Goal: Task Accomplishment & Management: Manage account settings

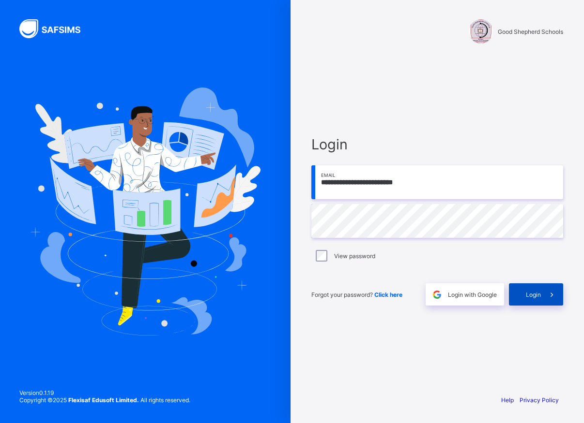
click at [526, 290] on div "Login" at bounding box center [536, 295] width 54 height 22
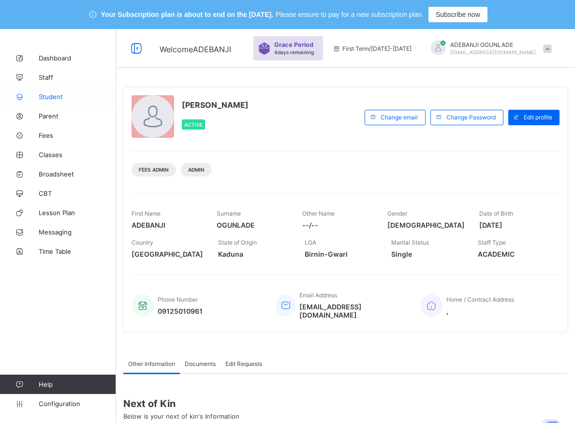
click at [54, 95] on span "Student" at bounding box center [77, 97] width 77 height 8
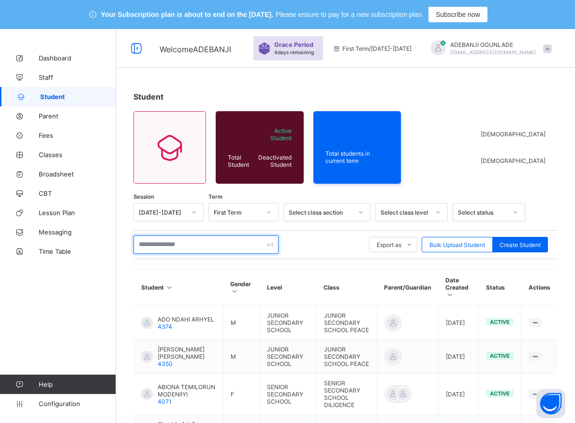
click at [151, 244] on input "text" at bounding box center [206, 245] width 145 height 18
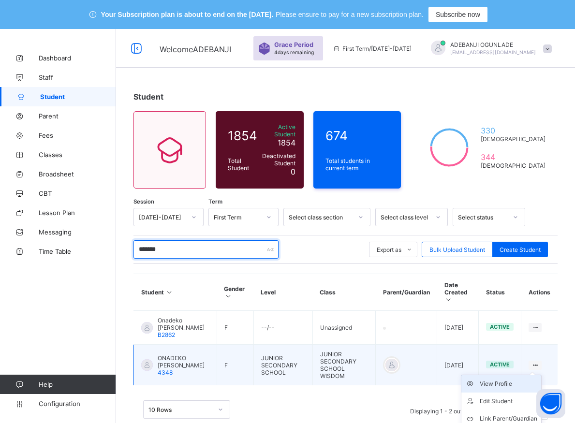
type input "*******"
click at [501, 381] on div "View Profile" at bounding box center [509, 384] width 58 height 10
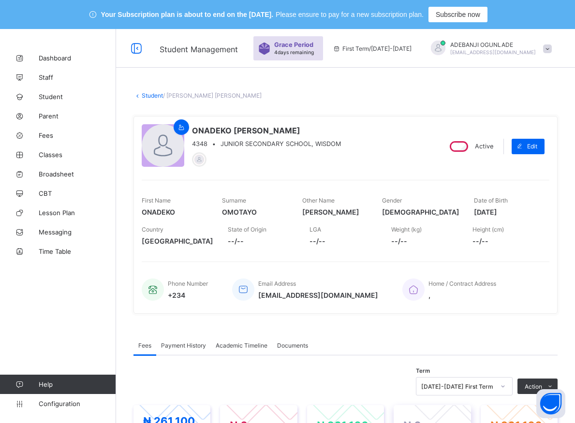
scroll to position [148, 0]
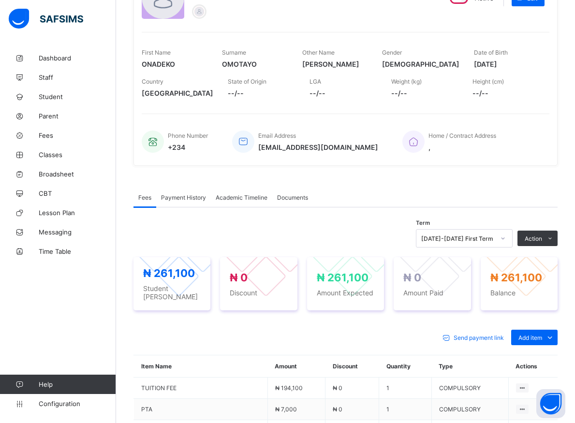
click at [506, 236] on icon at bounding box center [503, 239] width 6 height 10
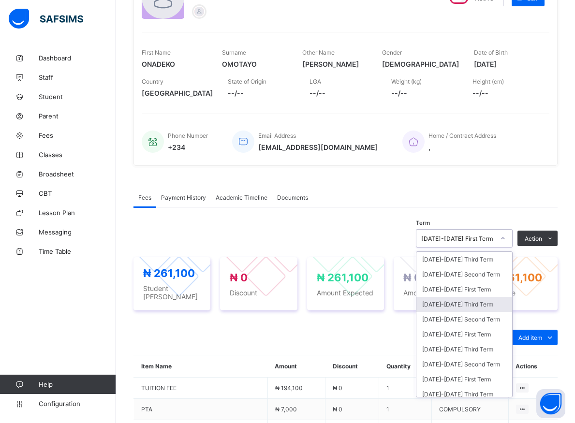
click at [455, 305] on div "[DATE]-[DATE] Third Term" at bounding box center [465, 304] width 96 height 15
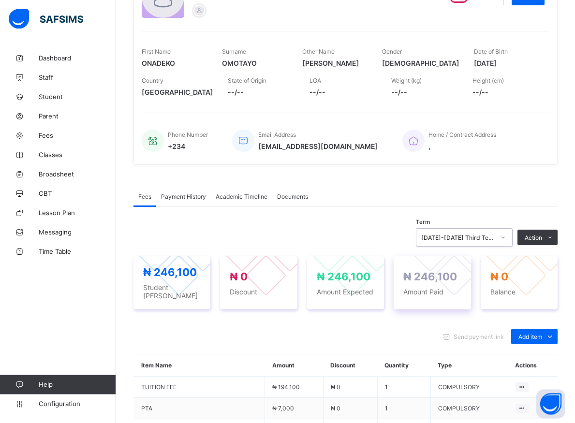
scroll to position [247, 0]
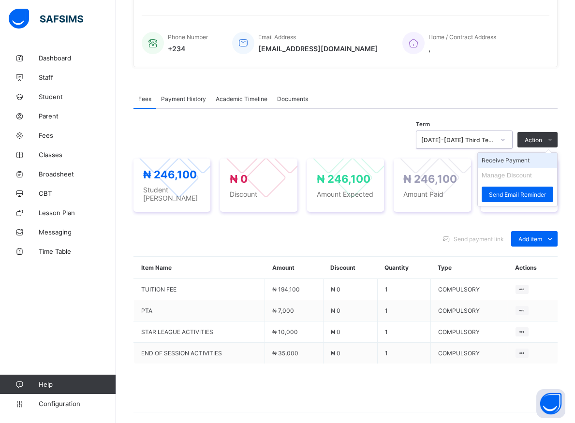
click at [510, 164] on li "Receive Payment" at bounding box center [517, 160] width 79 height 15
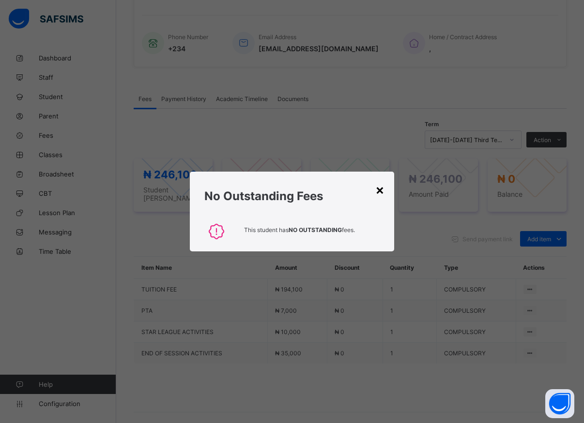
click at [380, 190] on div "×" at bounding box center [379, 189] width 9 height 16
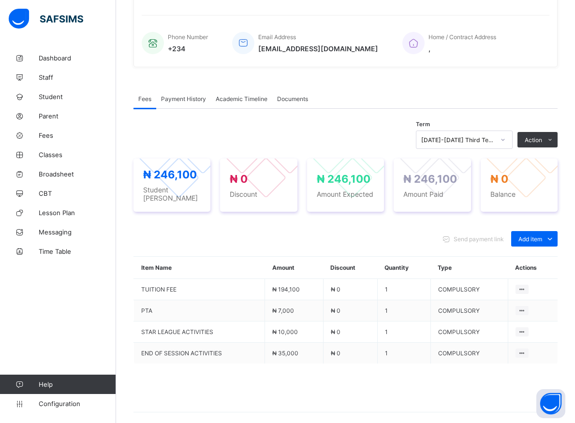
click at [506, 143] on icon at bounding box center [503, 140] width 6 height 10
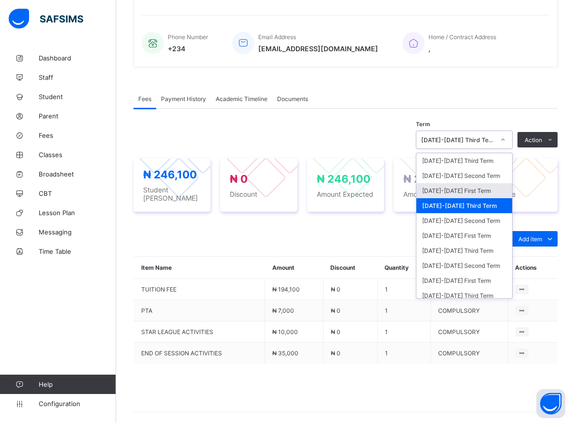
click at [449, 192] on div "[DATE]-[DATE] First Term" at bounding box center [465, 190] width 96 height 15
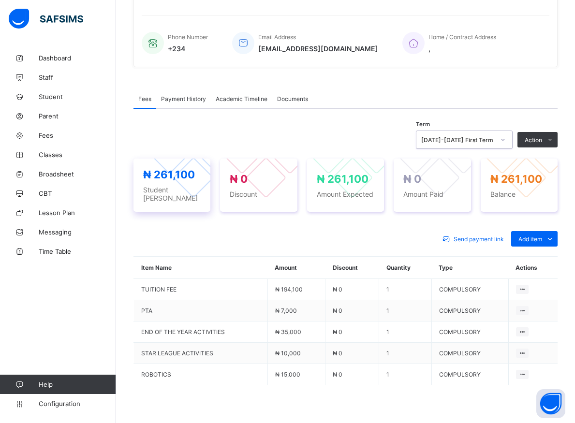
scroll to position [49, 0]
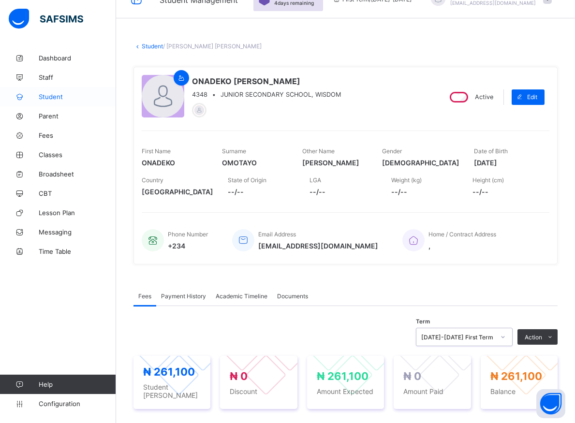
click at [50, 93] on span "Student" at bounding box center [77, 97] width 77 height 8
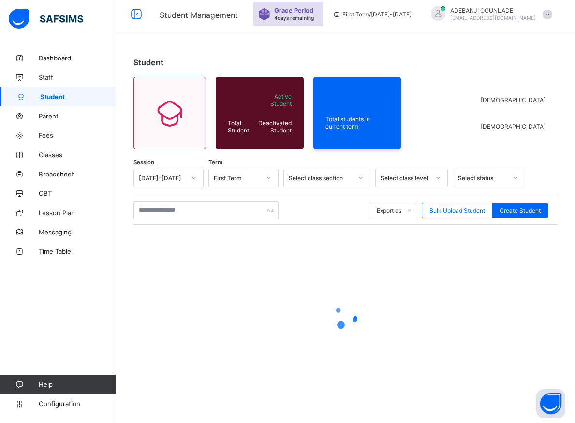
scroll to position [34, 0]
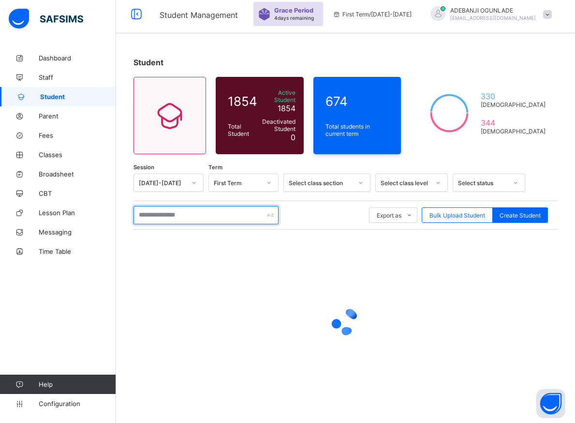
click at [212, 213] on input "text" at bounding box center [206, 215] width 145 height 18
type input "******"
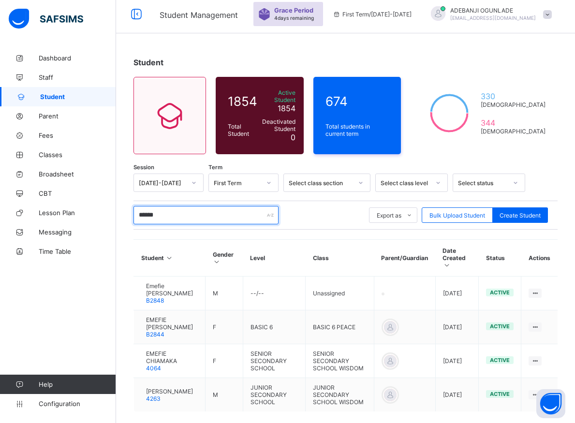
scroll to position [84, 0]
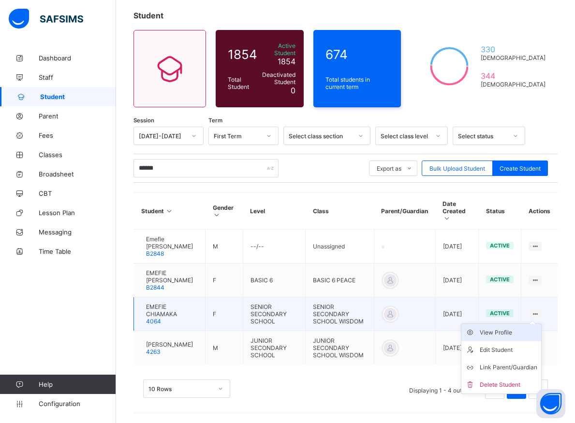
click at [520, 328] on div "View Profile" at bounding box center [509, 333] width 58 height 10
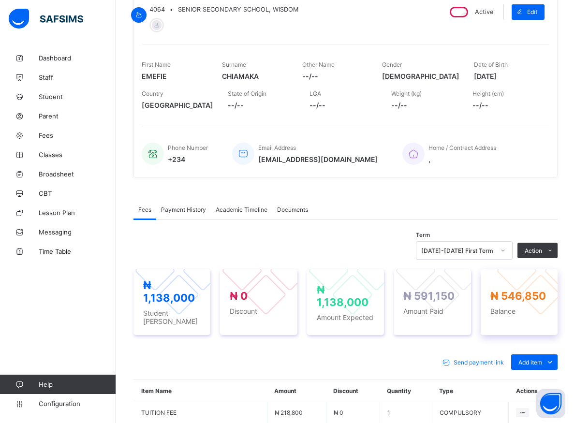
scroll to position [182, 0]
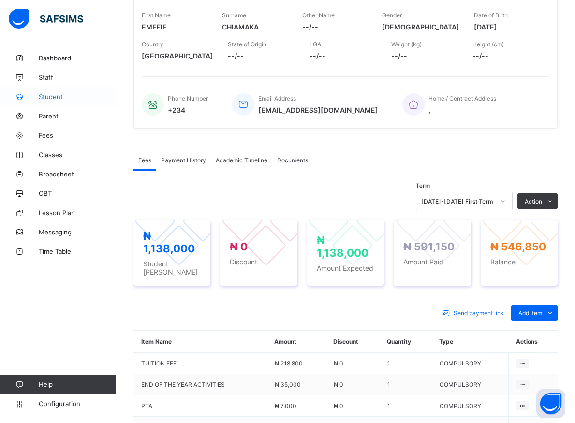
click at [53, 96] on span "Student" at bounding box center [77, 97] width 77 height 8
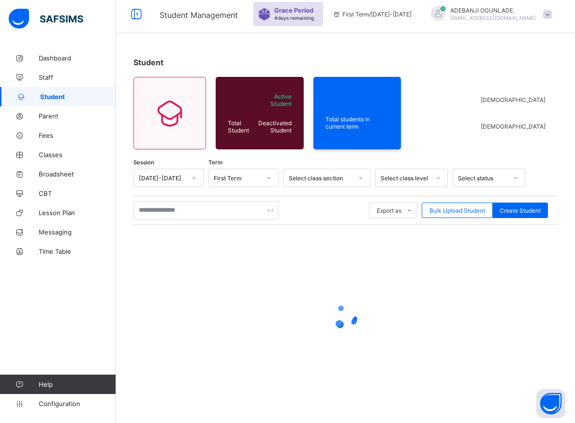
scroll to position [34, 0]
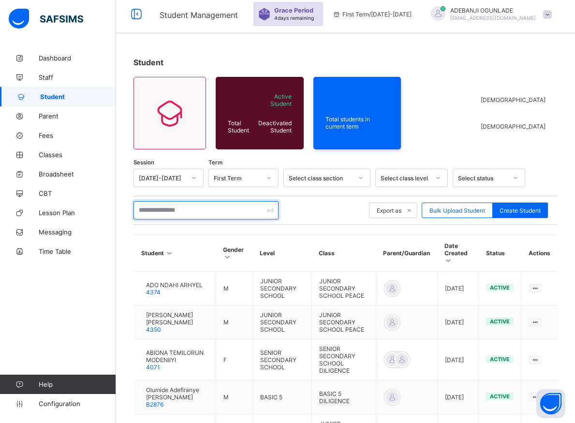
click at [191, 212] on input "text" at bounding box center [206, 210] width 145 height 18
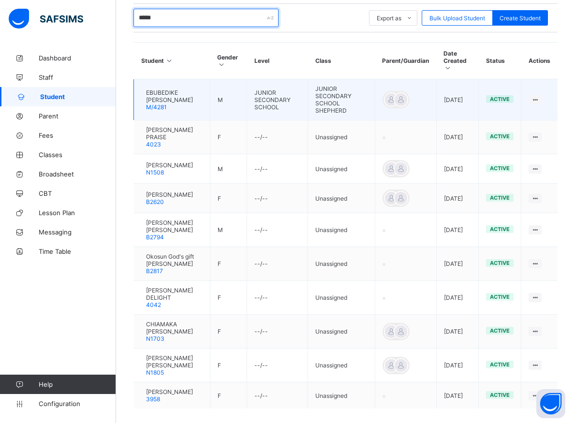
scroll to position [261, 0]
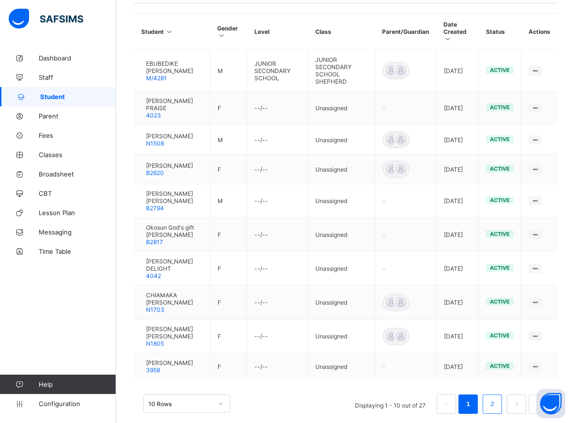
click at [502, 395] on li "2" at bounding box center [492, 404] width 19 height 19
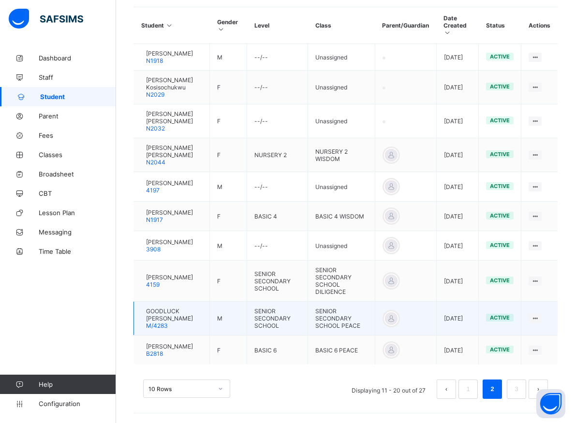
scroll to position [84, 0]
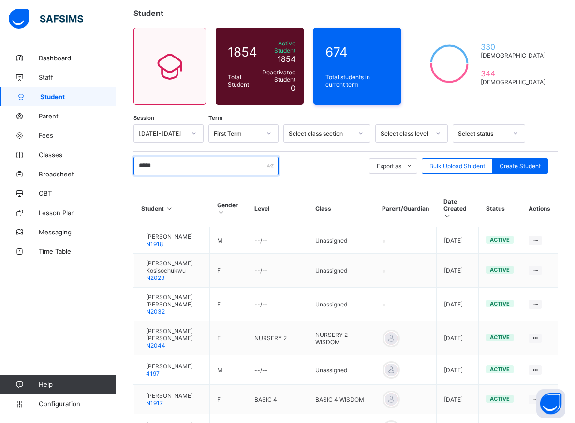
click at [159, 163] on input "*****" at bounding box center [206, 166] width 145 height 18
type input "*"
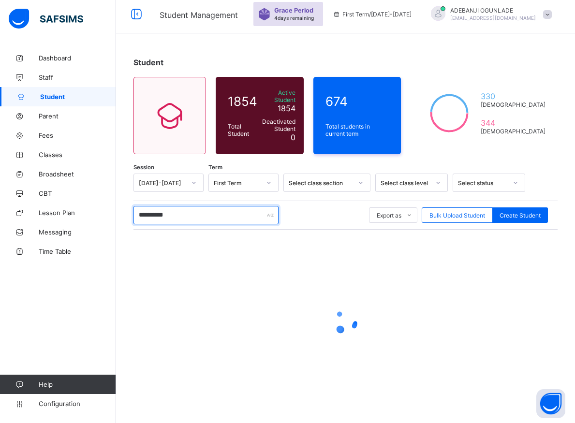
type input "**********"
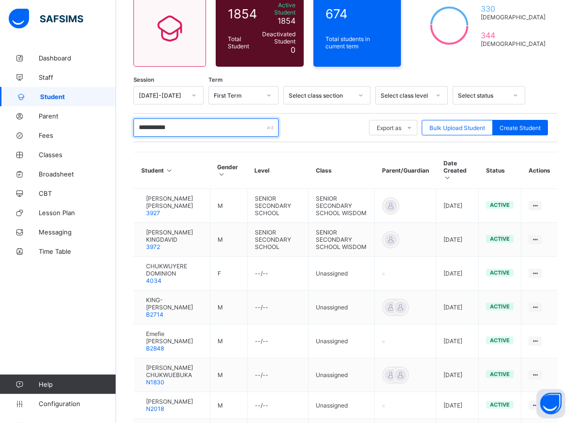
scroll to position [133, 0]
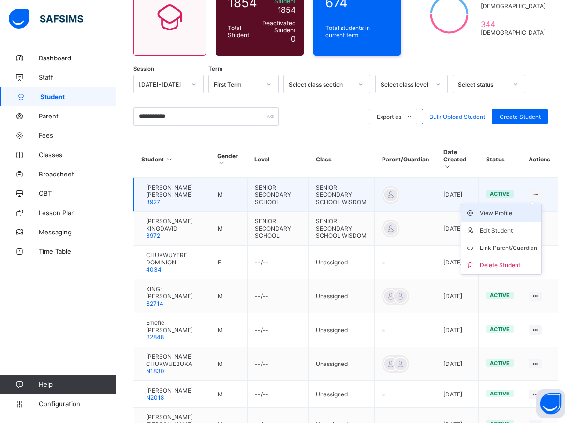
click at [523, 209] on div "View Profile" at bounding box center [509, 214] width 58 height 10
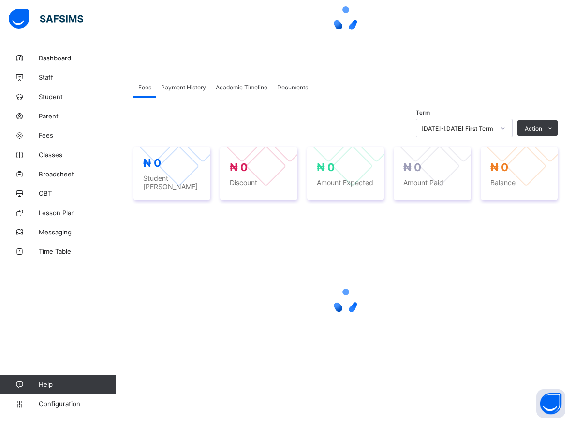
scroll to position [133, 0]
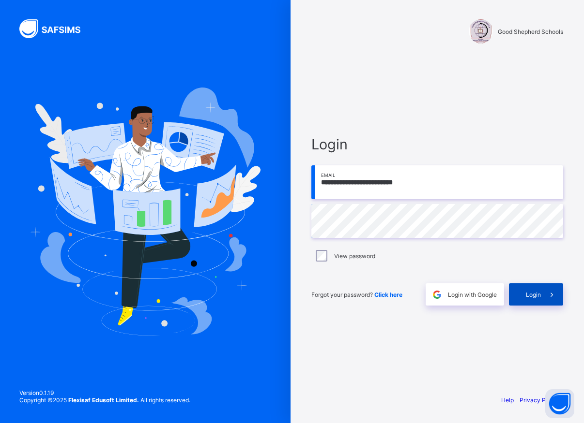
click at [540, 297] on span at bounding box center [551, 295] width 22 height 22
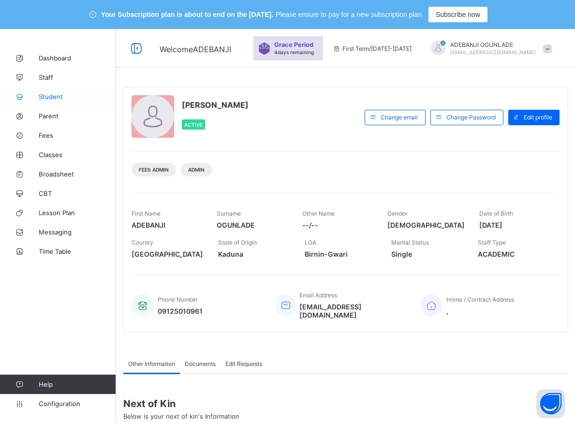
click at [47, 94] on span "Student" at bounding box center [77, 97] width 77 height 8
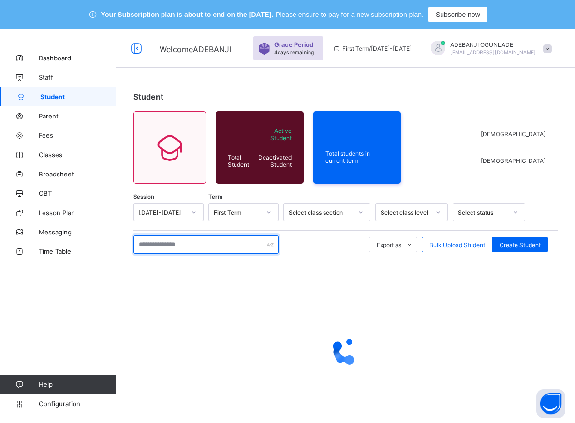
click at [157, 246] on input "text" at bounding box center [206, 245] width 145 height 18
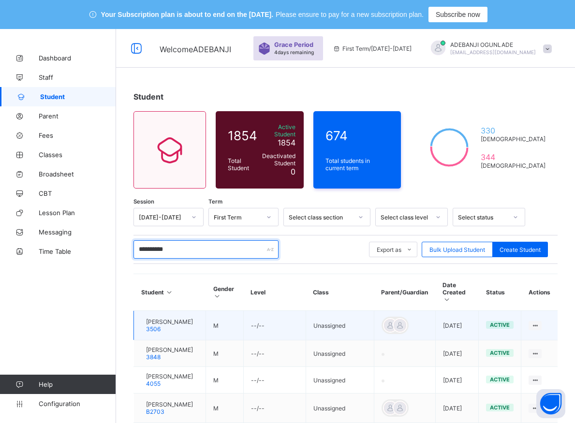
type input "**********"
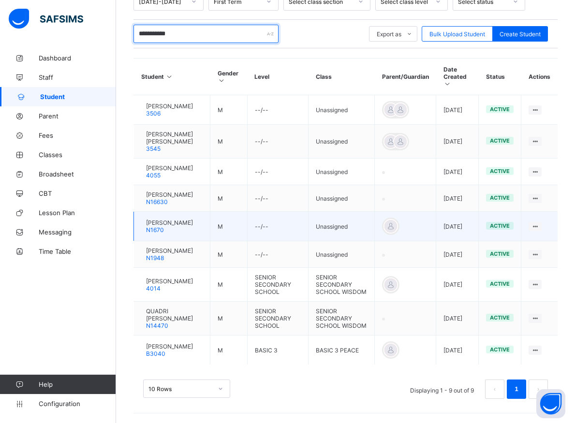
scroll to position [247, 0]
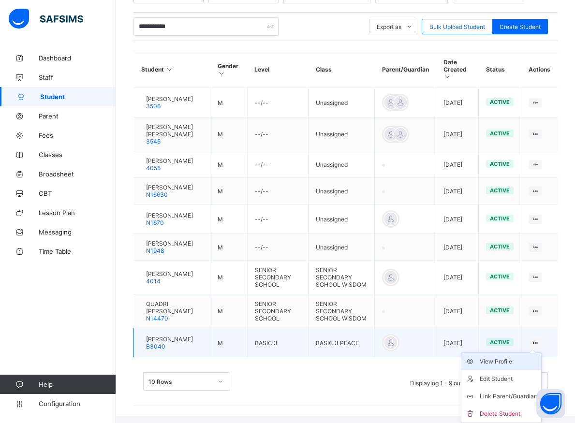
click at [505, 367] on div "View Profile" at bounding box center [509, 362] width 58 height 10
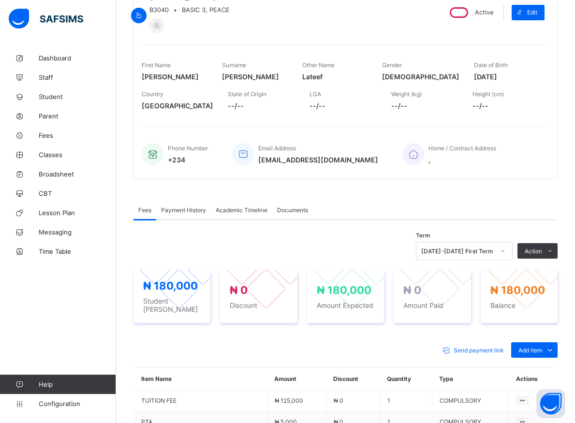
scroll to position [182, 0]
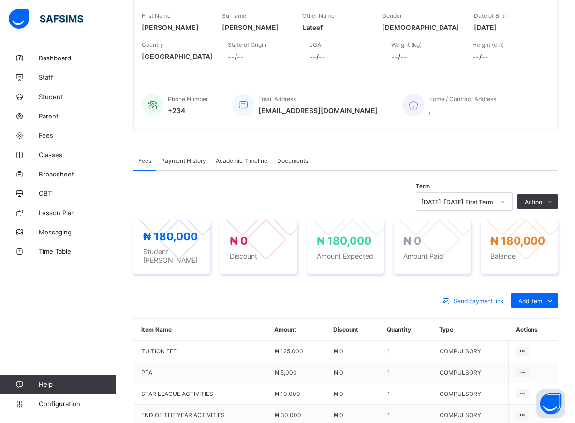
click at [503, 205] on div at bounding box center [503, 201] width 16 height 15
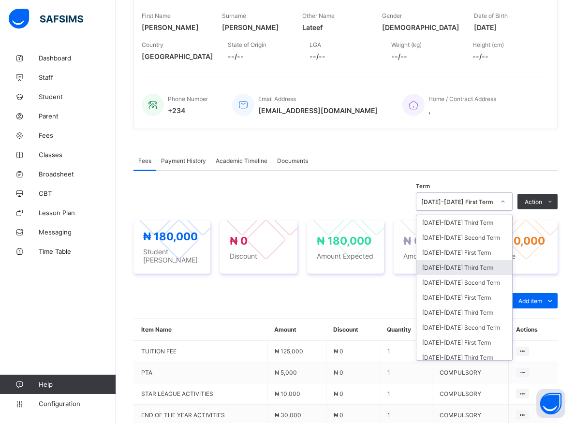
click at [445, 272] on div "[DATE]-[DATE] Third Term" at bounding box center [465, 267] width 96 height 15
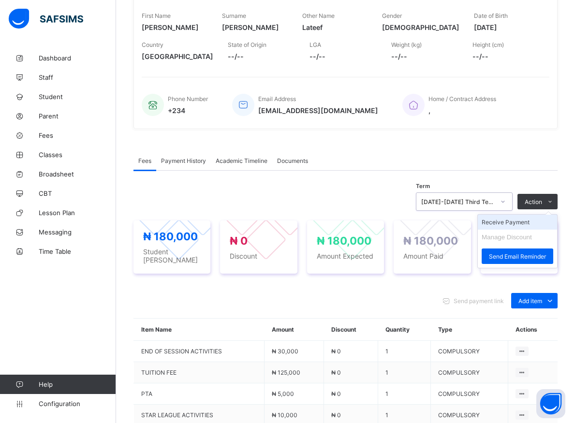
click at [515, 226] on li "Receive Payment" at bounding box center [517, 222] width 79 height 15
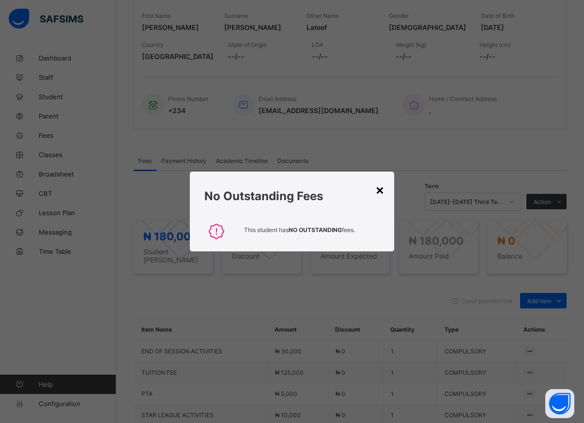
click at [383, 192] on div "×" at bounding box center [379, 189] width 9 height 16
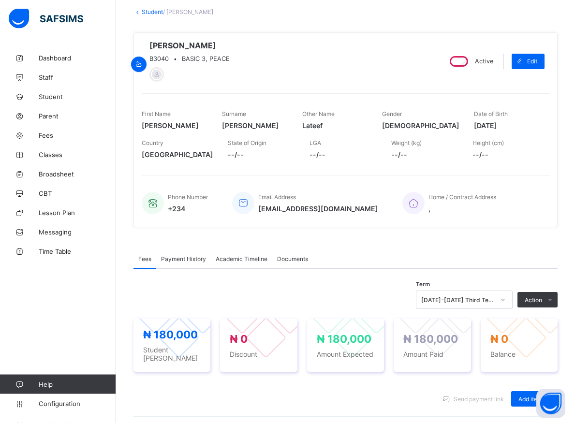
scroll to position [83, 0]
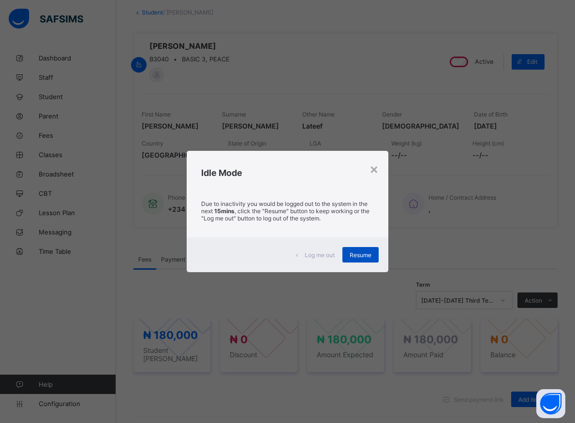
click at [360, 257] on span "Resume" at bounding box center [361, 255] width 22 height 7
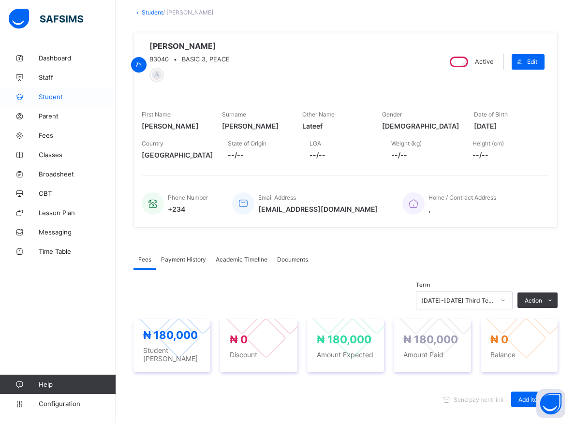
click at [55, 94] on span "Student" at bounding box center [77, 97] width 77 height 8
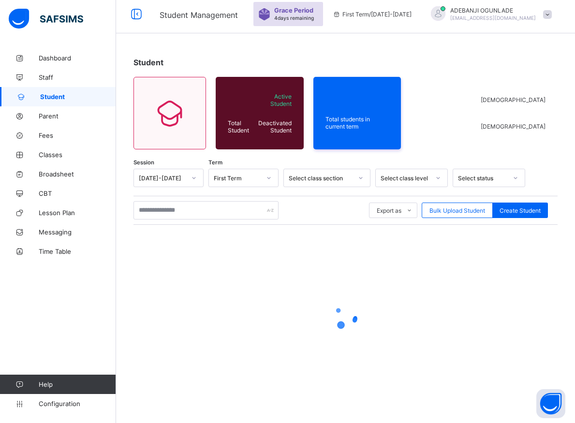
scroll to position [34, 0]
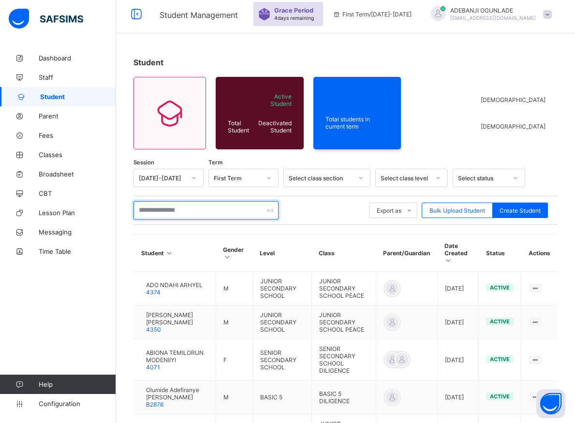
click at [223, 213] on input "text" at bounding box center [206, 210] width 145 height 18
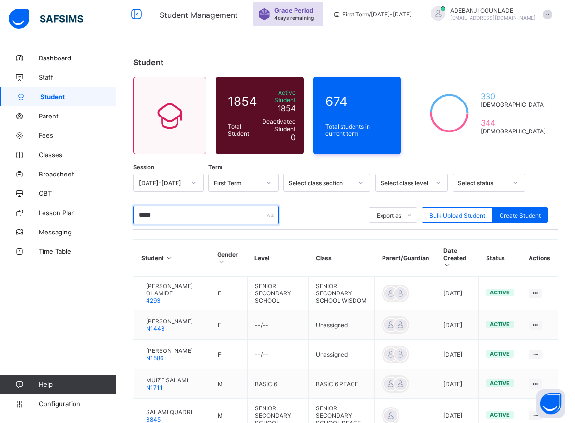
type input "******"
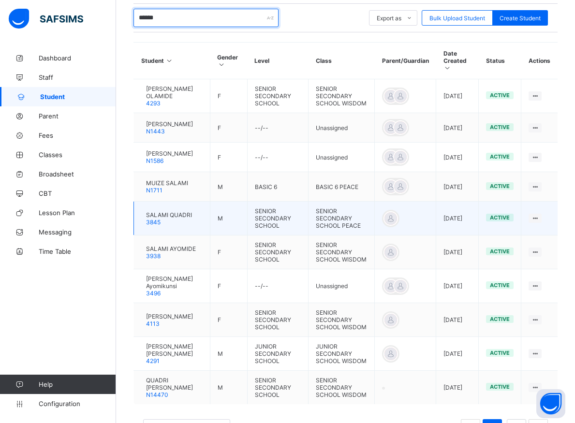
scroll to position [281, 0]
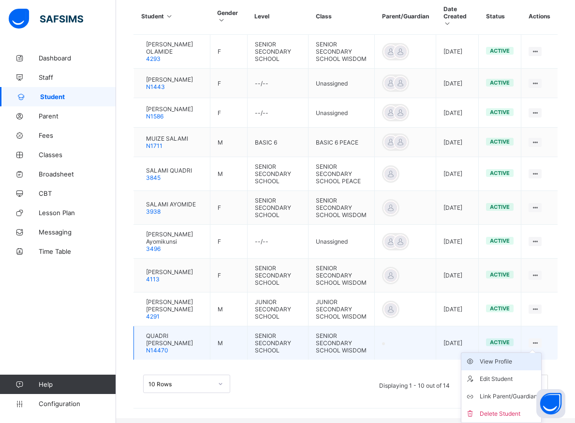
click at [518, 367] on div "View Profile" at bounding box center [509, 362] width 58 height 10
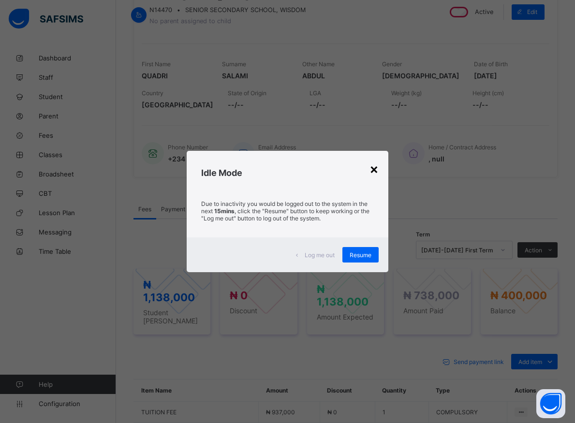
click at [377, 171] on div "×" at bounding box center [374, 169] width 9 height 16
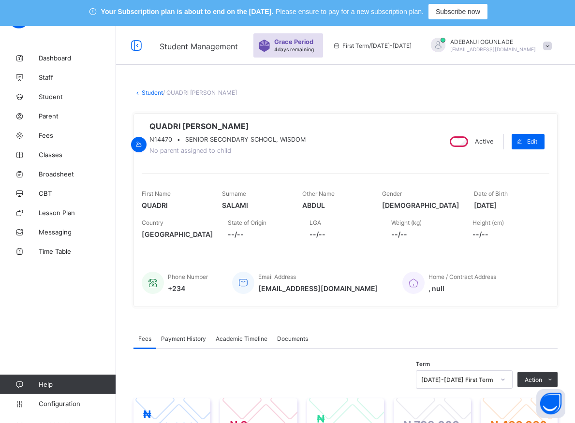
scroll to position [0, 0]
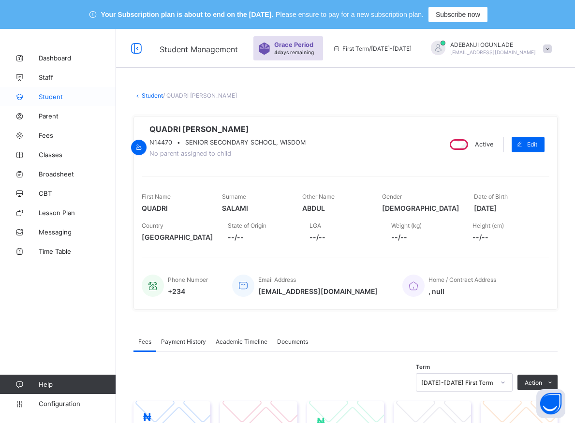
click at [97, 91] on link "Student" at bounding box center [58, 96] width 116 height 19
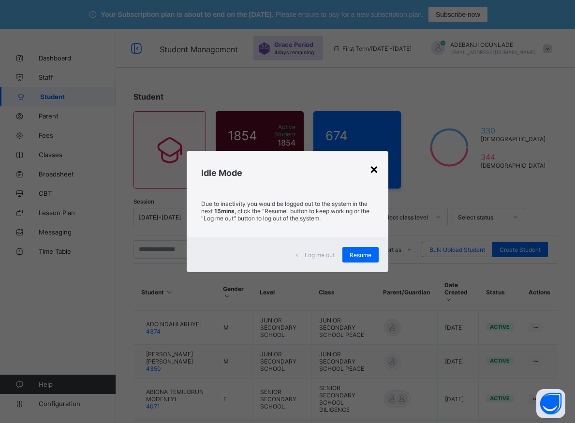
click at [375, 167] on div "×" at bounding box center [374, 169] width 9 height 16
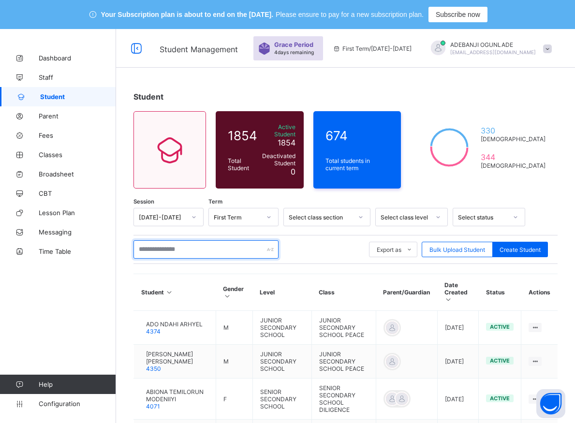
click at [180, 244] on input "text" at bounding box center [206, 249] width 145 height 18
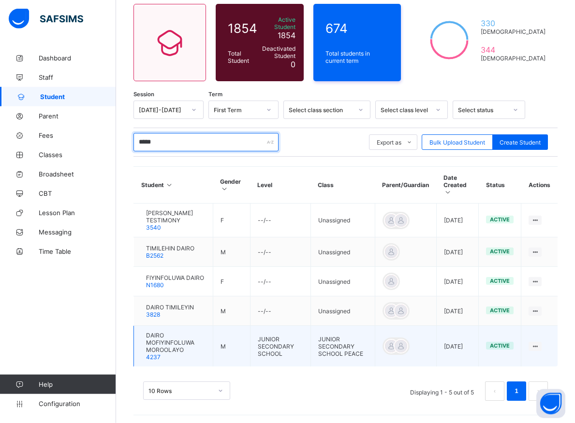
scroll to position [109, 0]
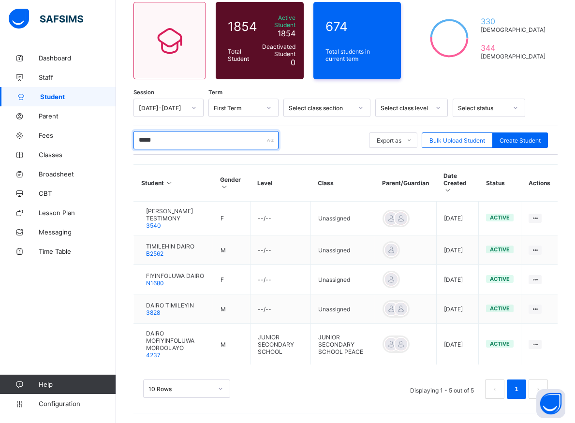
click at [177, 140] on input "*****" at bounding box center [206, 140] width 145 height 18
type input "*"
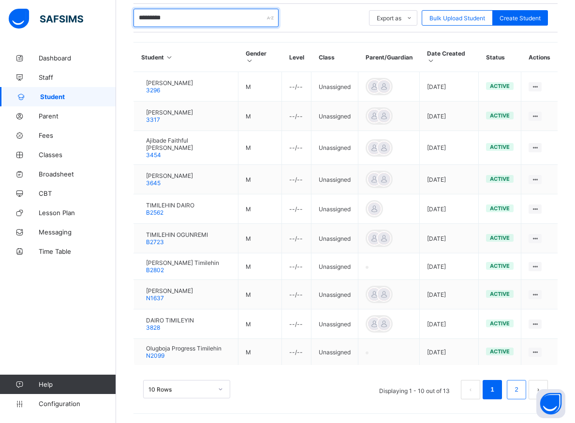
scroll to position [236, 0]
type input "*********"
click at [521, 390] on link "2" at bounding box center [516, 389] width 9 height 13
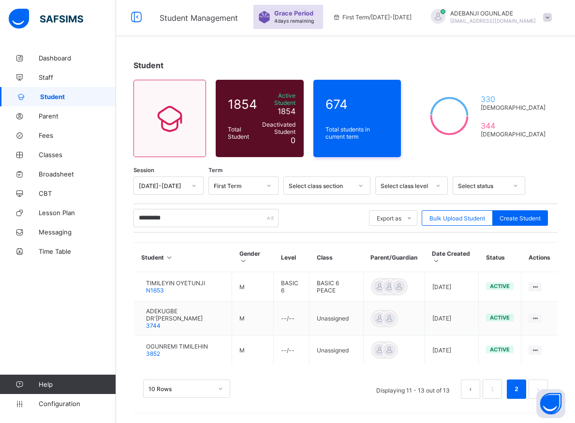
scroll to position [29, 0]
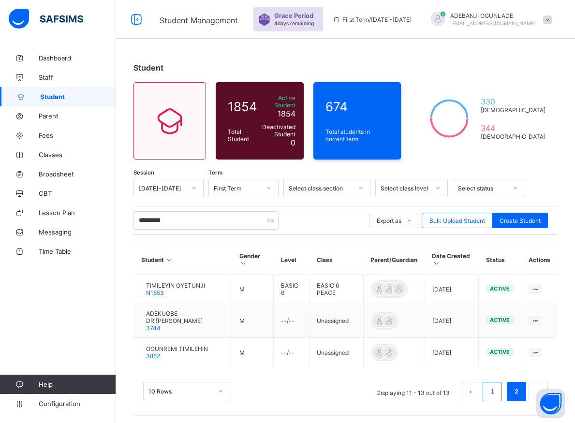
click at [497, 390] on link "1" at bounding box center [492, 392] width 9 height 13
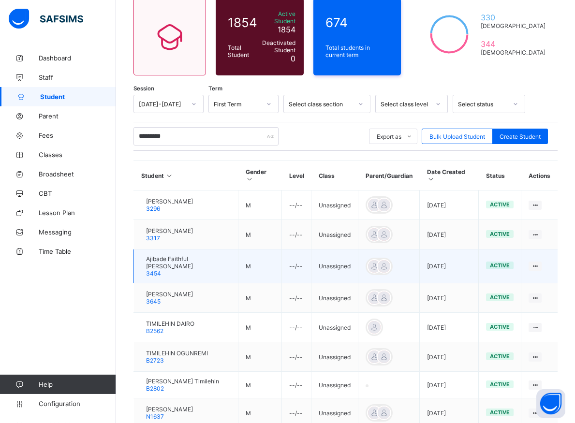
scroll to position [128, 0]
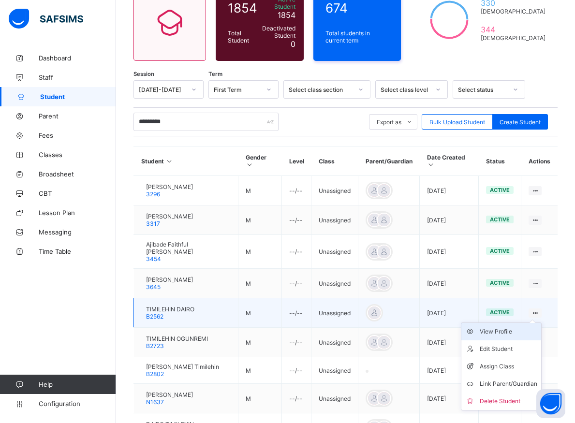
click at [516, 337] on div "View Profile" at bounding box center [509, 332] width 58 height 10
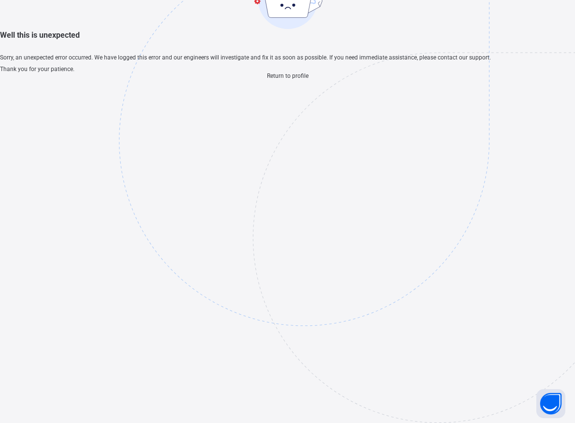
scroll to position [29, 0]
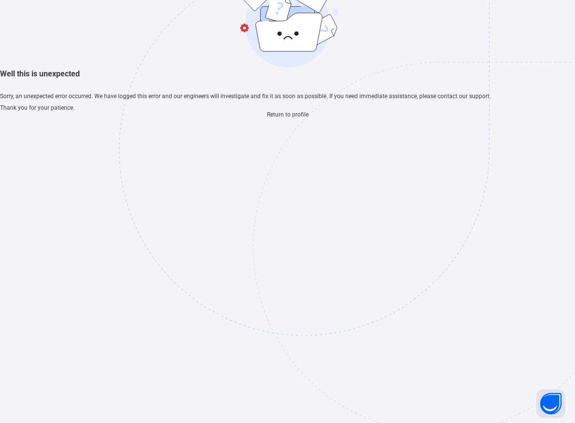
click at [288, 118] on span "Return to profile" at bounding box center [288, 114] width 42 height 7
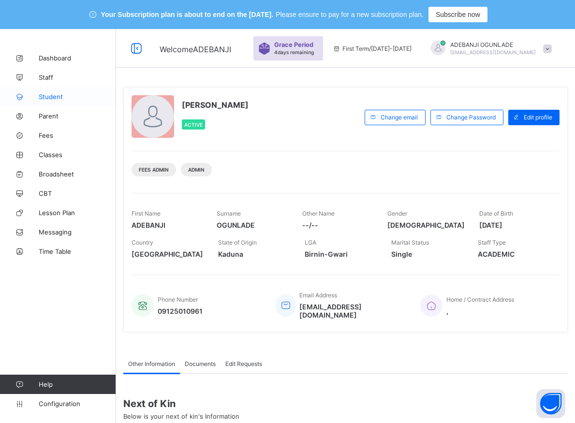
click at [52, 96] on span "Student" at bounding box center [77, 97] width 77 height 8
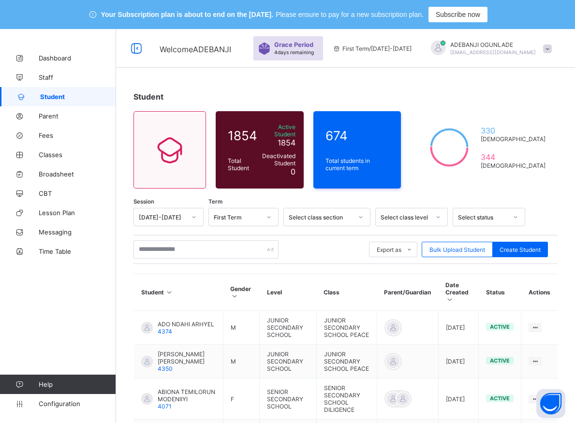
scroll to position [99, 0]
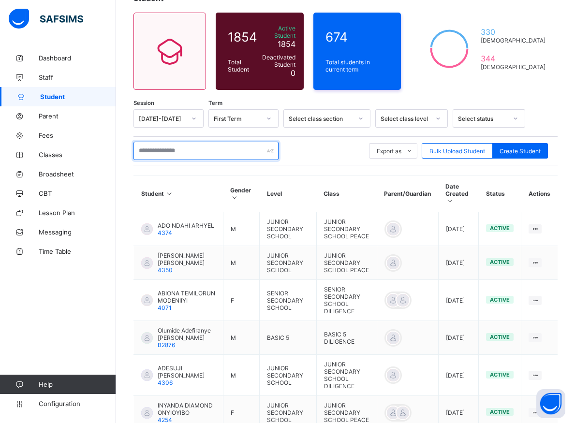
click at [156, 147] on input "text" at bounding box center [206, 151] width 145 height 18
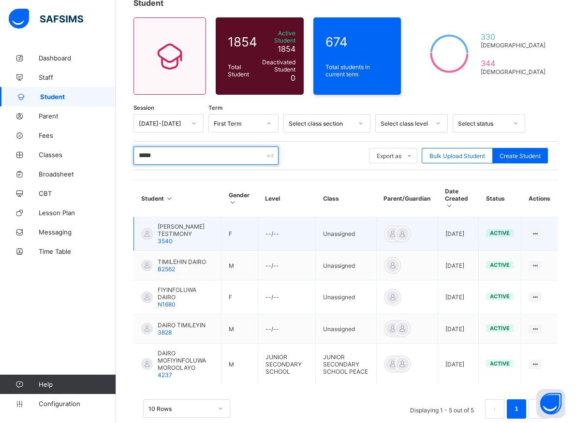
scroll to position [109, 0]
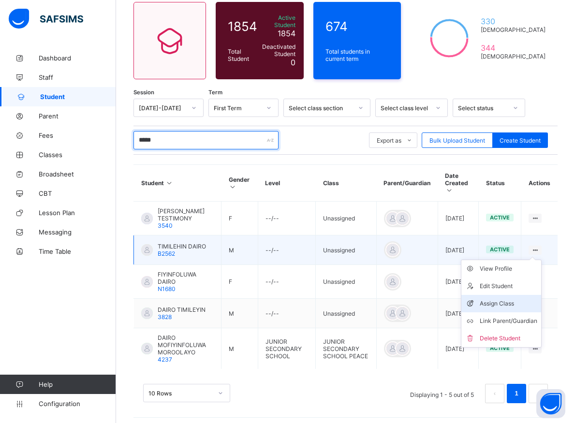
type input "*****"
click at [491, 299] on div "Assign Class" at bounding box center [509, 304] width 58 height 10
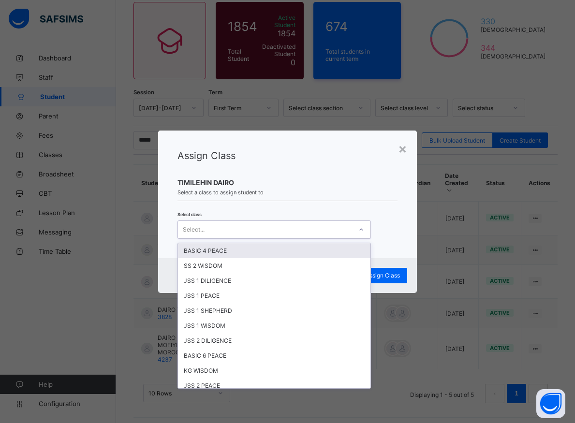
click at [359, 229] on icon at bounding box center [362, 230] width 6 height 10
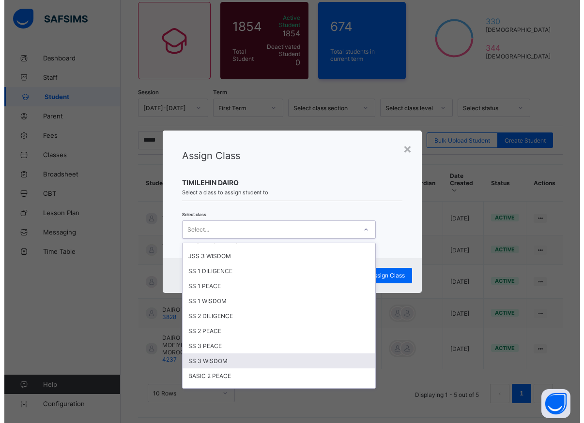
scroll to position [218, 0]
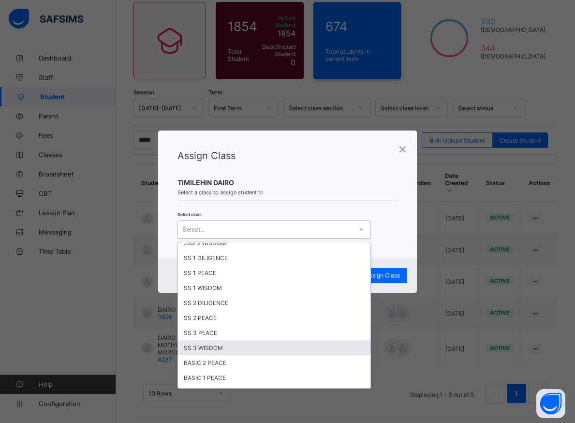
click at [209, 347] on div "SS 3 WISDOM" at bounding box center [274, 348] width 193 height 15
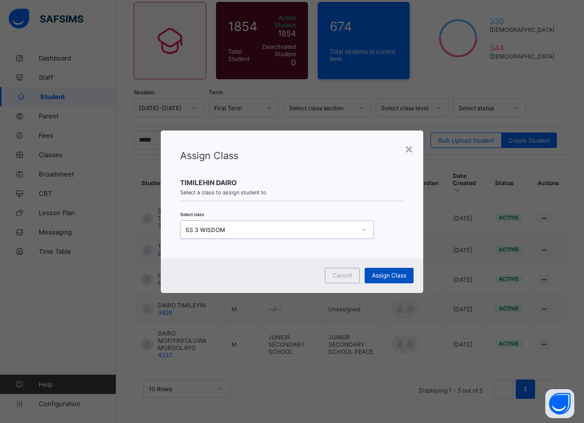
click at [378, 279] on span "Assign Class" at bounding box center [389, 275] width 34 height 7
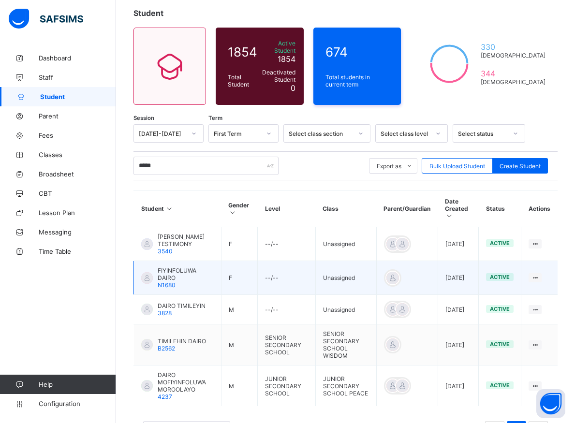
scroll to position [120, 0]
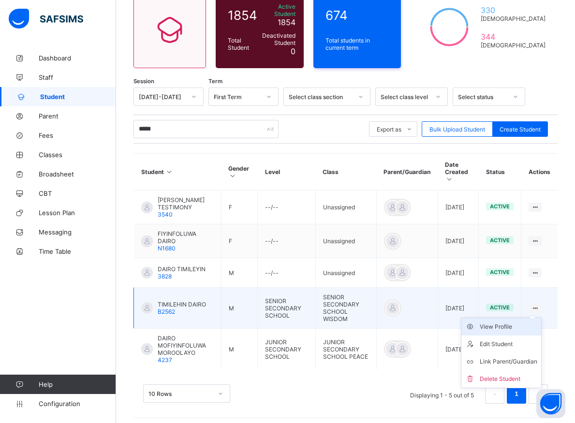
click at [517, 323] on div "View Profile" at bounding box center [509, 327] width 58 height 10
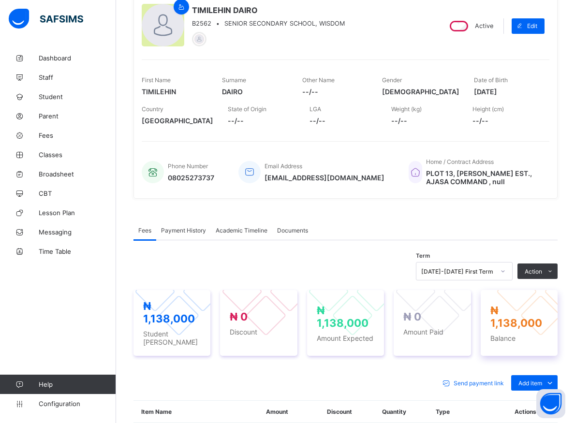
scroll to position [219, 0]
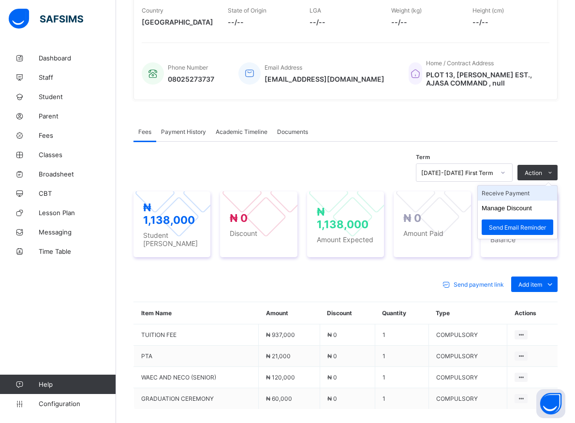
click at [525, 195] on li "Receive Payment" at bounding box center [517, 193] width 79 height 15
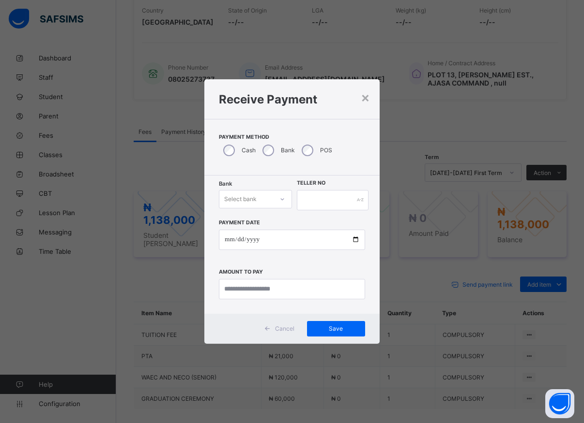
click at [279, 201] on div at bounding box center [282, 199] width 16 height 15
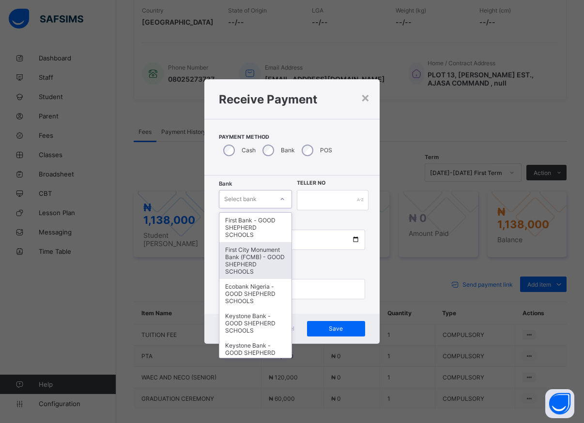
click at [250, 260] on div "First City Monument Bank (FCMB) - GOOD SHEPHERD SCHOOLS" at bounding box center [255, 260] width 72 height 37
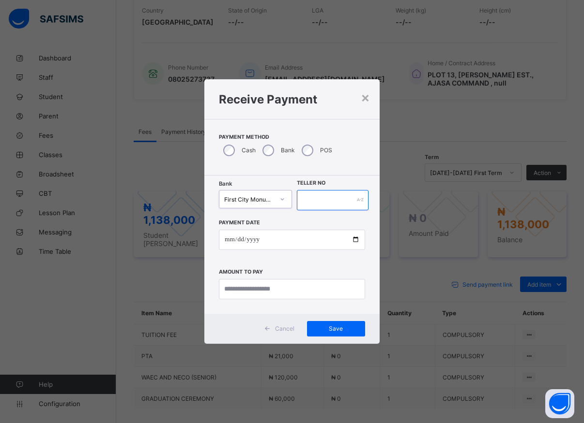
click at [310, 197] on input "text" at bounding box center [333, 200] width 72 height 20
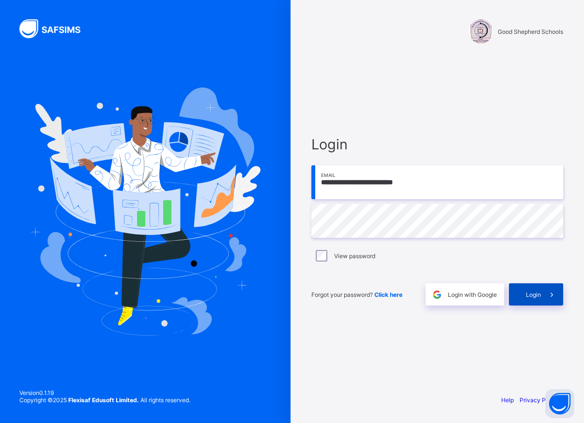
click at [531, 296] on span "Login" at bounding box center [532, 294] width 15 height 7
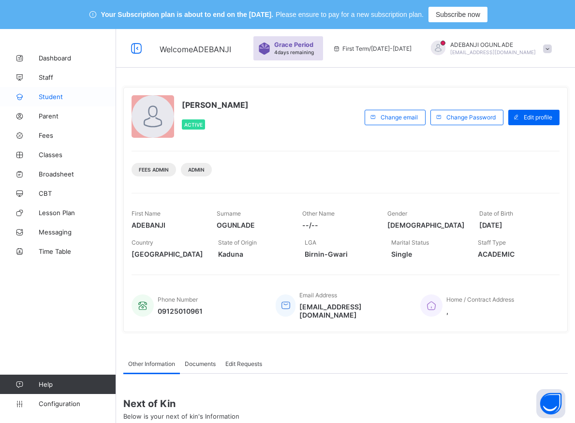
click at [49, 96] on span "Student" at bounding box center [77, 97] width 77 height 8
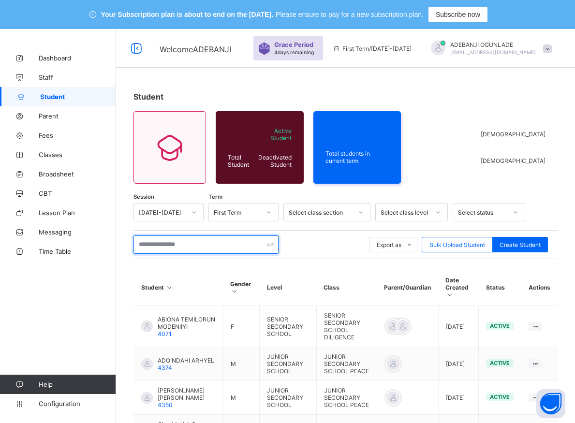
click at [180, 244] on input "text" at bounding box center [206, 245] width 145 height 18
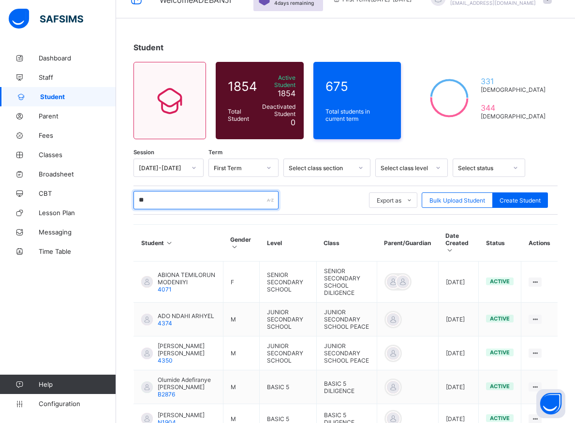
scroll to position [34, 0]
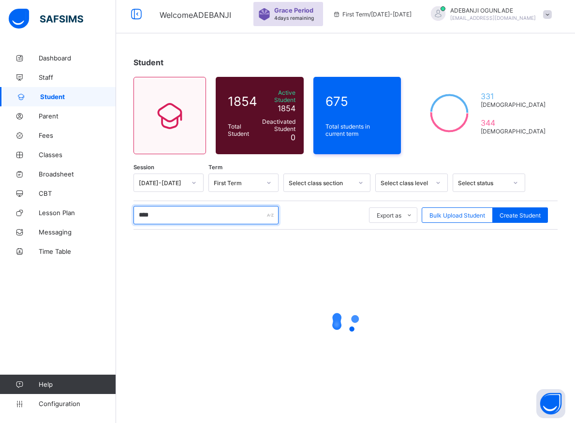
type input "*****"
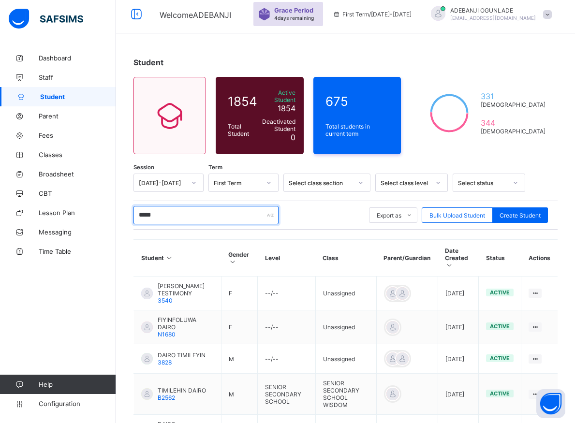
scroll to position [120, 0]
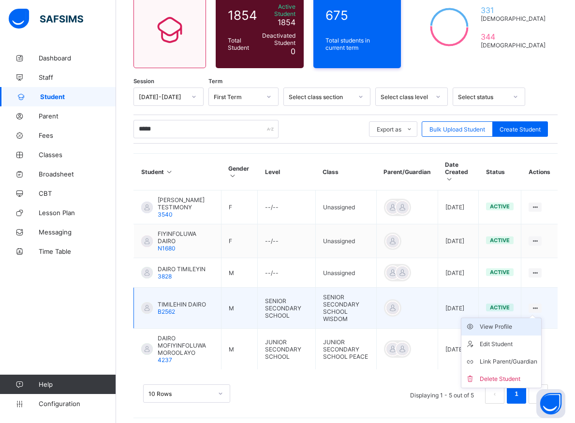
click at [502, 323] on div "View Profile" at bounding box center [509, 327] width 58 height 10
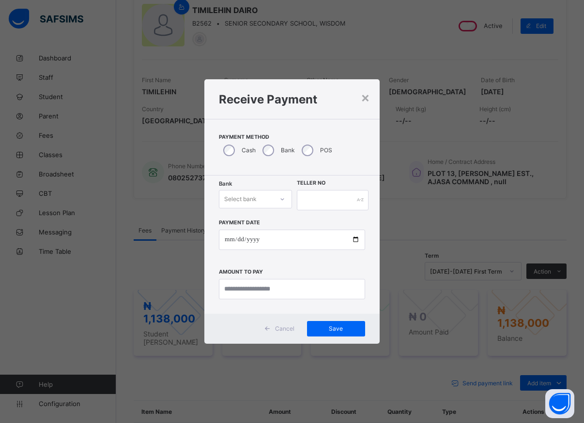
click at [278, 201] on div at bounding box center [282, 199] width 16 height 15
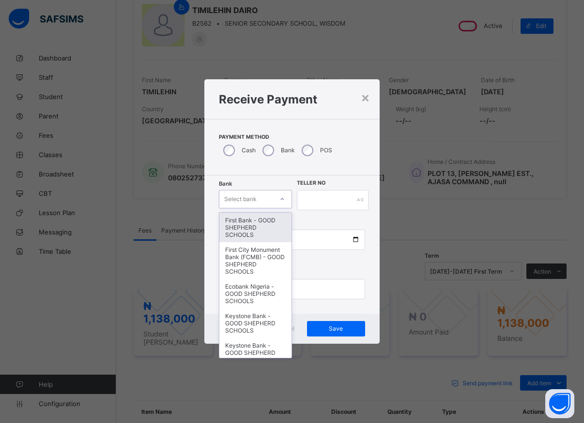
click at [252, 235] on div "First Bank - GOOD SHEPHERD SCHOOLS" at bounding box center [255, 228] width 72 height 30
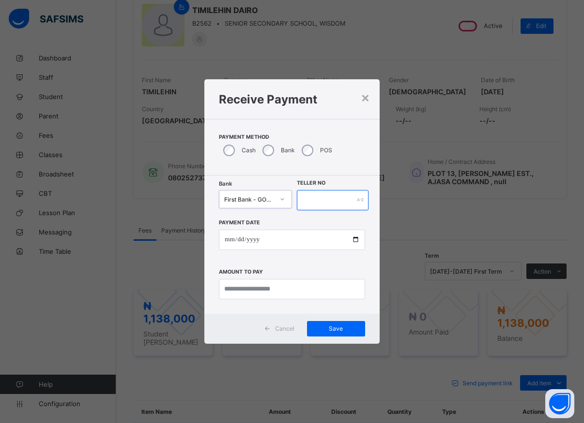
click at [305, 203] on input "text" at bounding box center [333, 200] width 72 height 20
type input "*****"
click at [354, 240] on input "date" at bounding box center [292, 240] width 146 height 20
type input "**********"
click at [242, 285] on input "currency" at bounding box center [292, 289] width 146 height 20
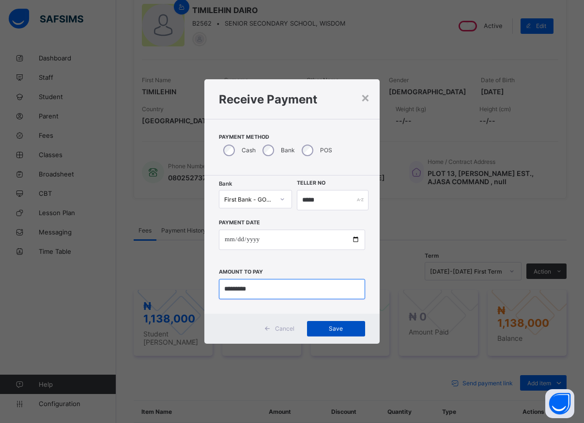
type input "*********"
click at [331, 330] on span "Save" at bounding box center [336, 328] width 44 height 7
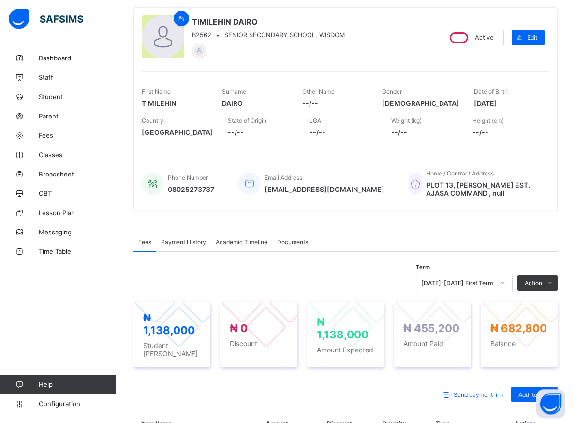
scroll to position [22, 0]
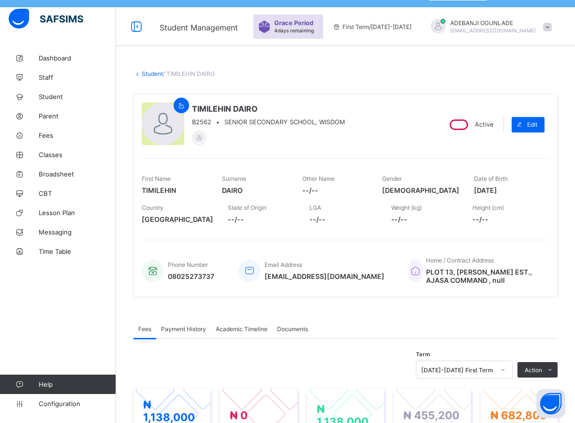
click at [184, 329] on span "Payment History" at bounding box center [183, 329] width 45 height 7
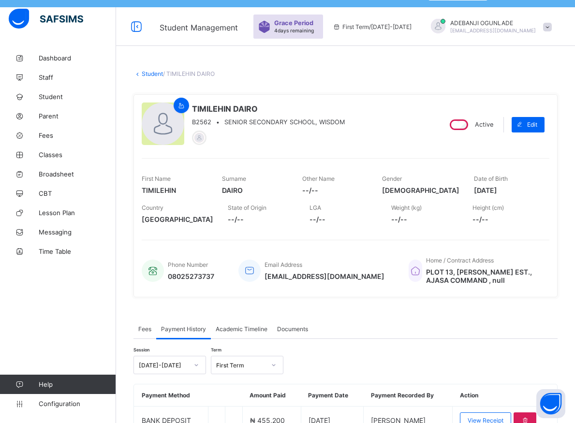
scroll to position [71, 0]
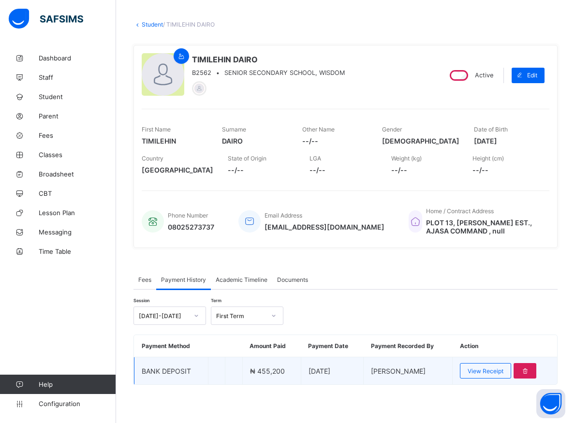
click at [523, 369] on td "View Receipt" at bounding box center [505, 372] width 105 height 28
click at [529, 372] on icon at bounding box center [525, 371] width 8 height 7
click at [534, 371] on div at bounding box center [525, 370] width 23 height 15
click at [529, 371] on icon at bounding box center [525, 371] width 8 height 7
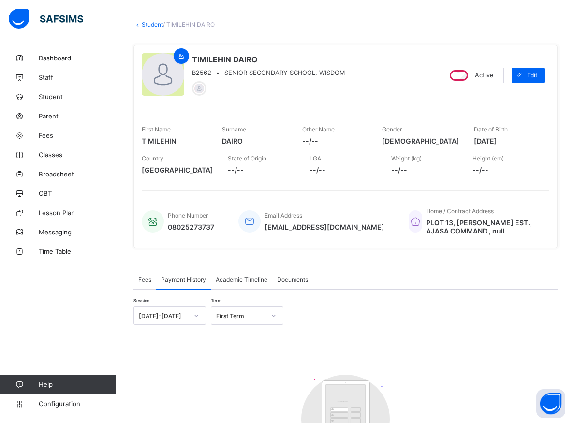
click at [144, 281] on span "Fees" at bounding box center [144, 279] width 13 height 7
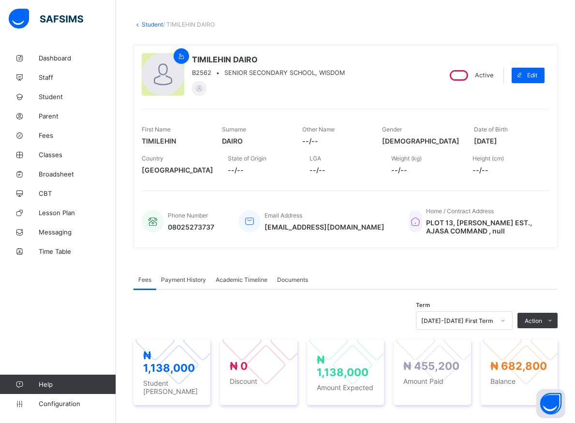
click at [176, 279] on span "Payment History" at bounding box center [183, 279] width 45 height 7
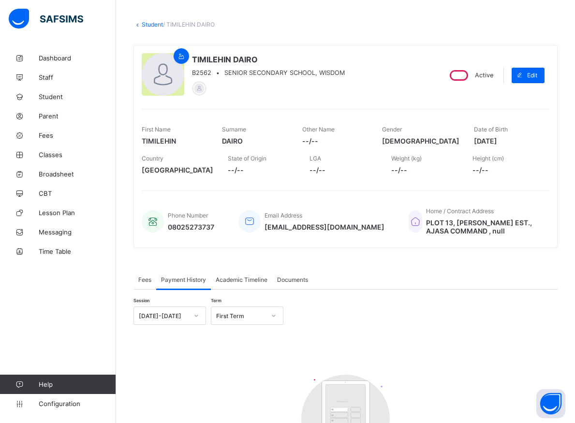
click at [138, 278] on div "Fees" at bounding box center [145, 279] width 23 height 19
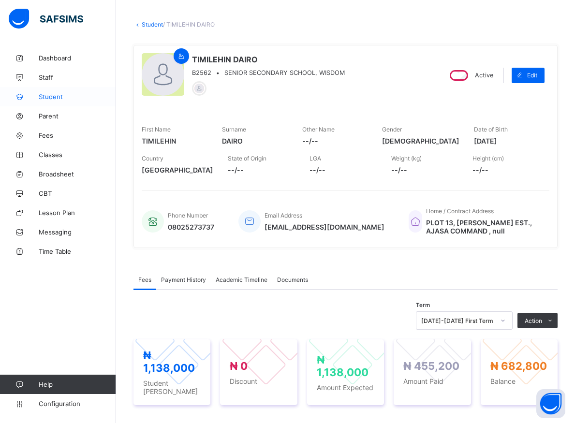
click at [49, 98] on span "Student" at bounding box center [77, 97] width 77 height 8
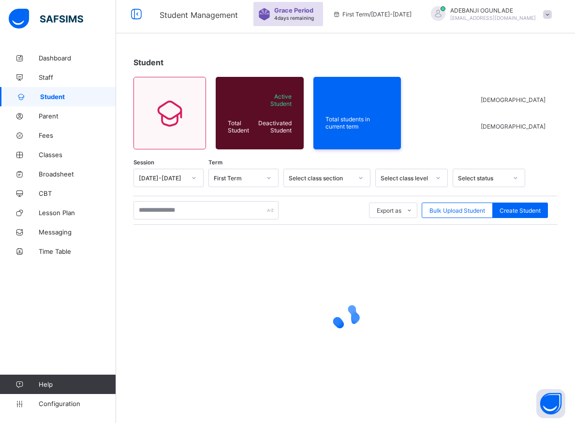
scroll to position [34, 0]
click at [204, 211] on input "text" at bounding box center [206, 210] width 145 height 18
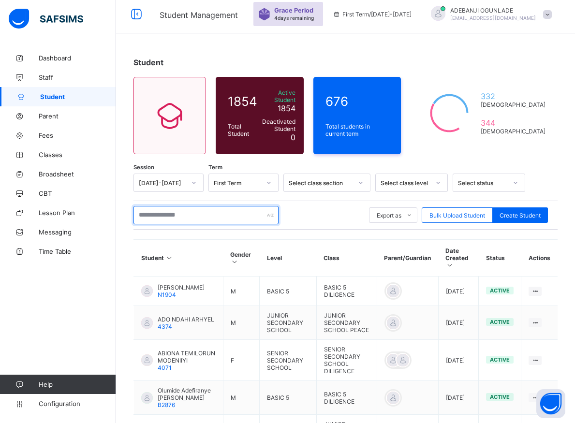
click at [204, 212] on input "text" at bounding box center [206, 215] width 145 height 18
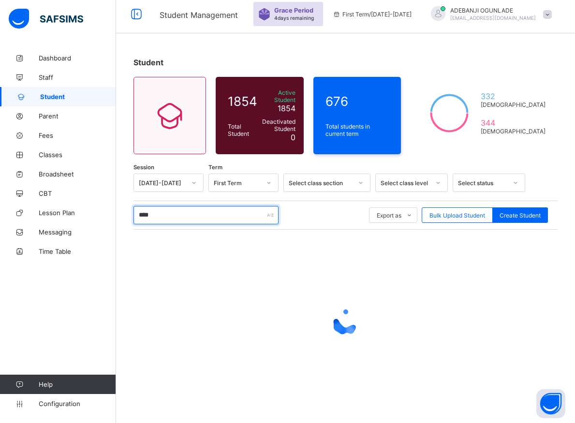
type input "*****"
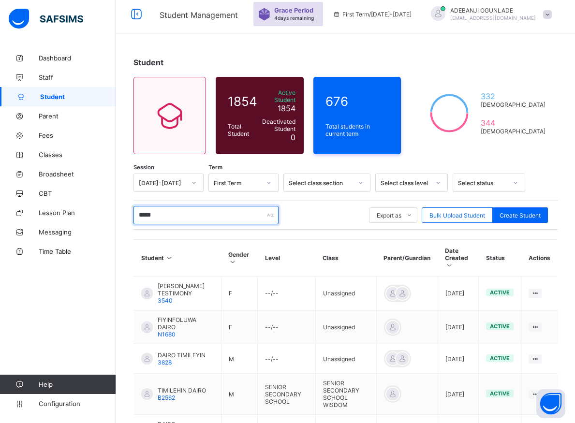
scroll to position [121, 0]
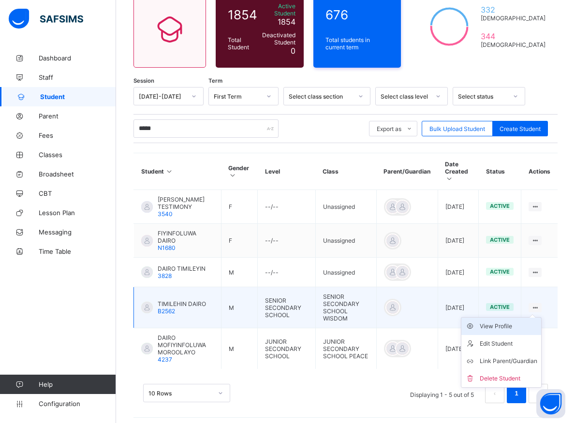
click at [514, 322] on div "View Profile" at bounding box center [509, 327] width 58 height 10
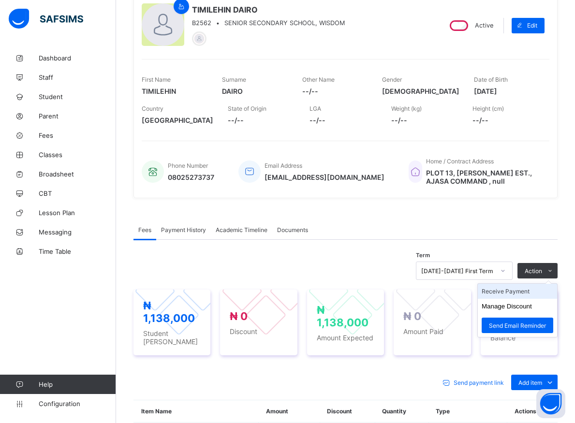
click at [527, 295] on li "Receive Payment" at bounding box center [517, 291] width 79 height 15
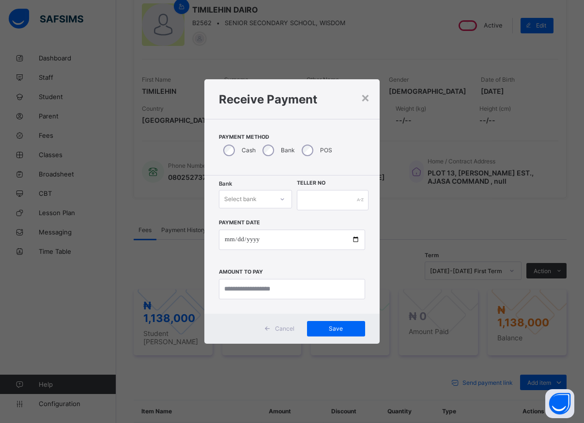
click at [281, 197] on icon at bounding box center [282, 200] width 6 height 10
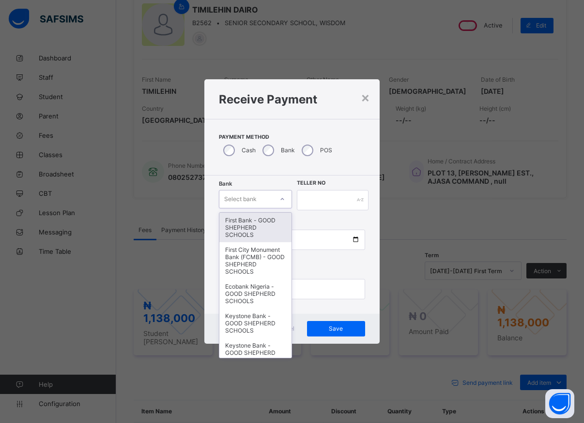
click at [252, 226] on div "First Bank - GOOD SHEPHERD SCHOOLS" at bounding box center [255, 228] width 72 height 30
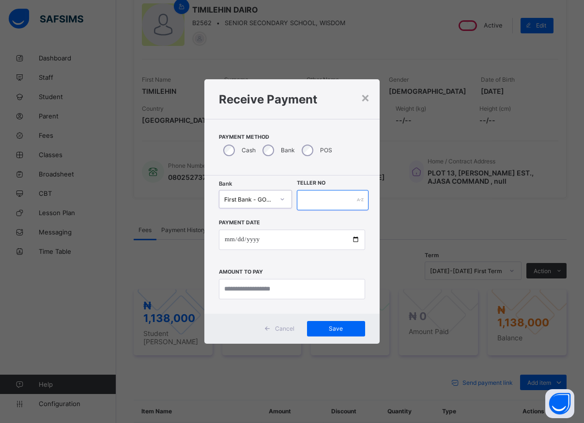
click at [312, 202] on input "text" at bounding box center [333, 200] width 72 height 20
type input "*****"
click at [355, 240] on input "date" at bounding box center [292, 240] width 146 height 20
type input "**********"
click at [260, 290] on input "currency" at bounding box center [292, 289] width 146 height 20
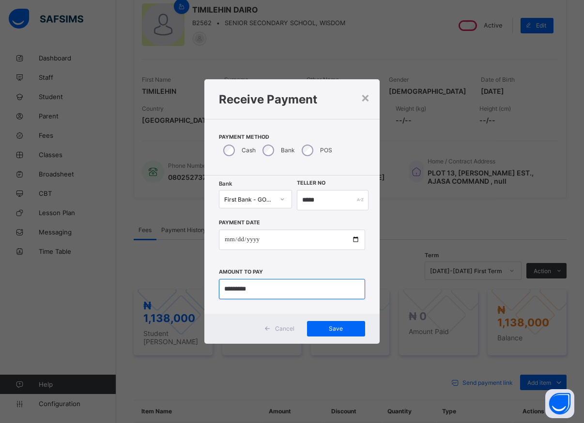
type input "*********"
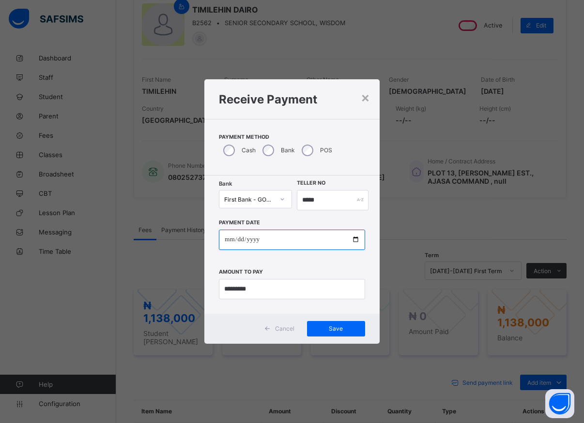
click at [354, 241] on input "**********" at bounding box center [292, 240] width 146 height 20
type input "**********"
click at [329, 329] on span "Save" at bounding box center [336, 328] width 44 height 7
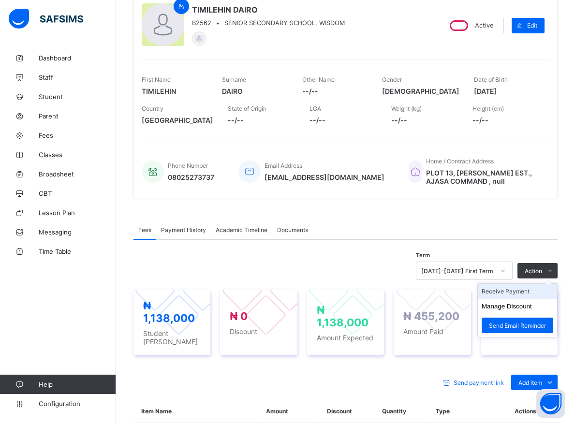
click at [524, 290] on li "Receive Payment" at bounding box center [517, 291] width 79 height 15
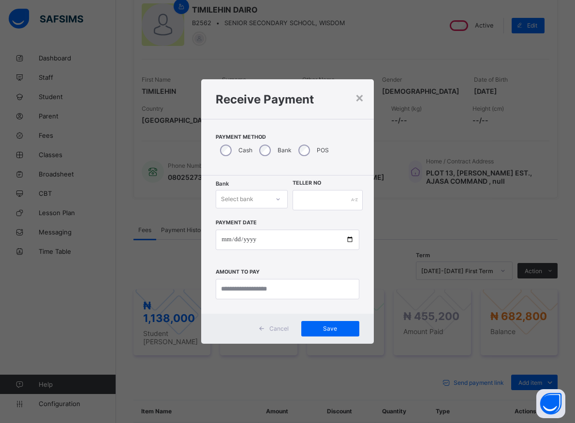
click at [279, 203] on icon at bounding box center [278, 200] width 6 height 10
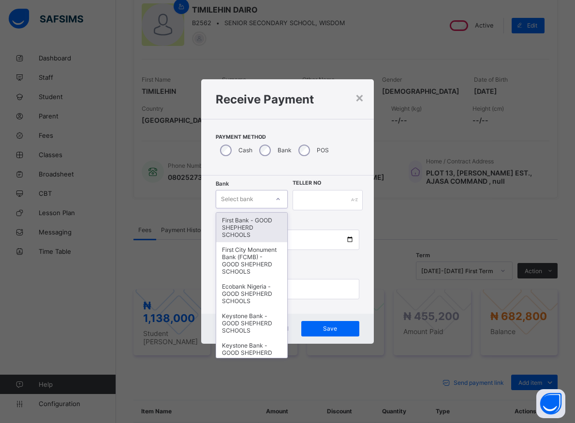
click at [241, 234] on div "First Bank - GOOD SHEPHERD SCHOOLS" at bounding box center [251, 228] width 71 height 30
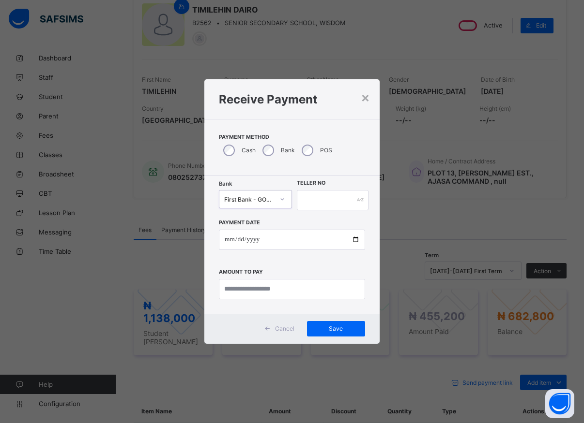
click at [285, 201] on div at bounding box center [282, 199] width 16 height 15
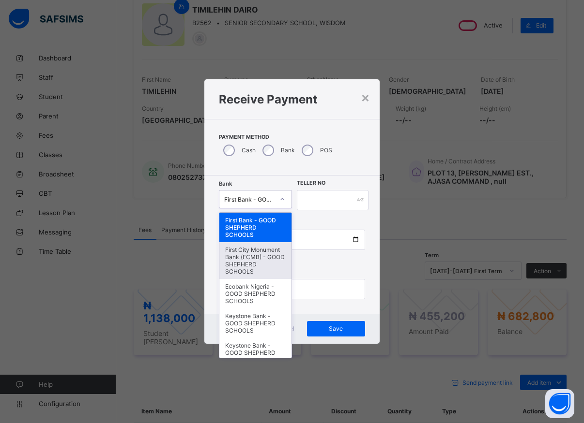
click at [258, 266] on div "First City Monument Bank (FCMB) - GOOD SHEPHERD SCHOOLS" at bounding box center [255, 260] width 72 height 37
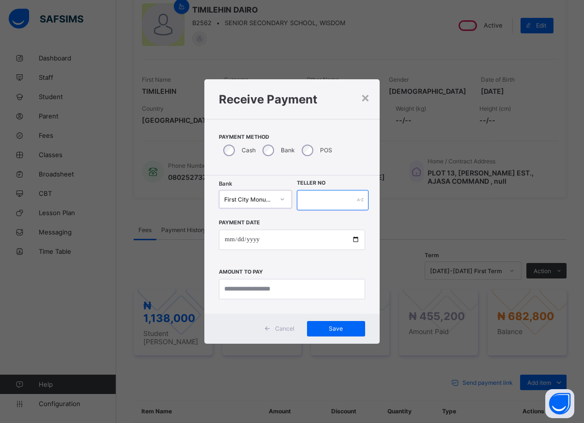
click at [301, 203] on input "text" at bounding box center [333, 200] width 72 height 20
type input "*****"
click at [356, 240] on input "date" at bounding box center [292, 240] width 146 height 20
type input "**********"
click at [258, 293] on input "currency" at bounding box center [292, 289] width 146 height 20
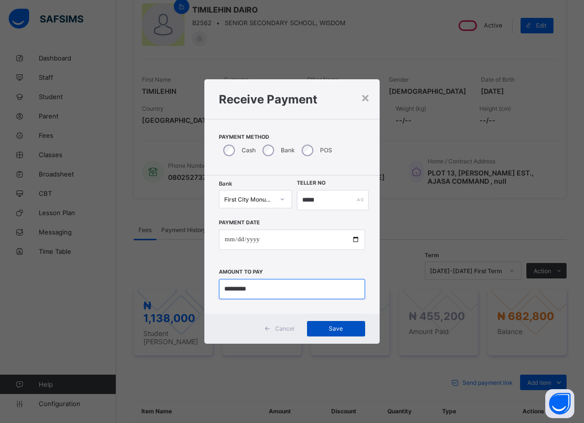
type input "*********"
click at [336, 328] on span "Save" at bounding box center [336, 328] width 44 height 7
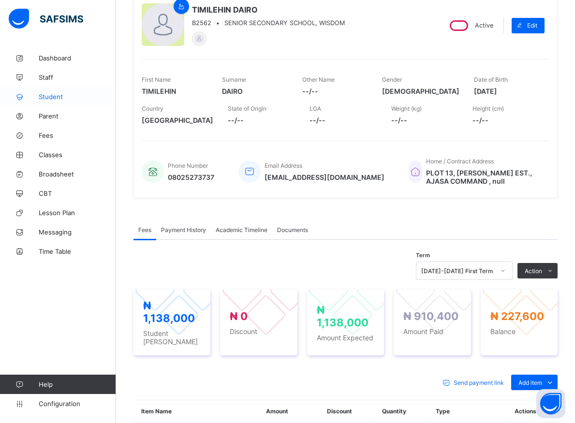
click at [44, 94] on span "Student" at bounding box center [77, 97] width 77 height 8
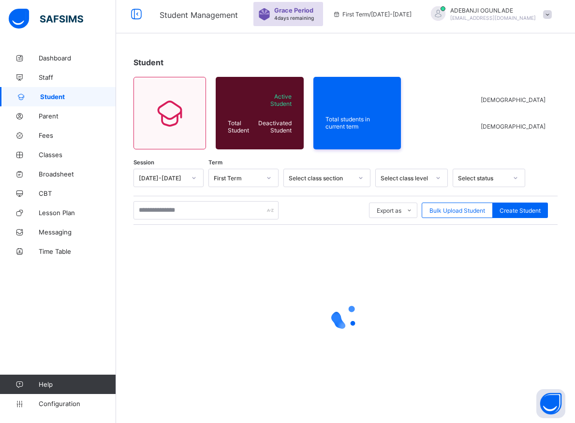
scroll to position [34, 0]
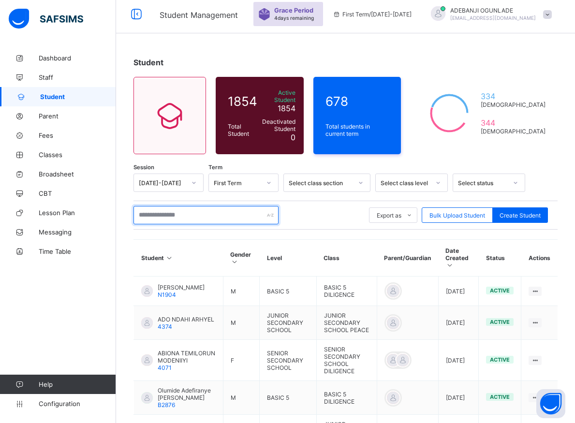
click at [190, 211] on input "text" at bounding box center [206, 215] width 145 height 18
click at [393, 53] on div "Student 1854 Total Student Active Student 1854 Deactivated Student 0 678 Total …" at bounding box center [345, 374] width 459 height 662
click at [165, 209] on input "text" at bounding box center [206, 215] width 145 height 18
click at [203, 206] on input "text" at bounding box center [206, 215] width 145 height 18
click at [212, 217] on input "text" at bounding box center [206, 215] width 145 height 18
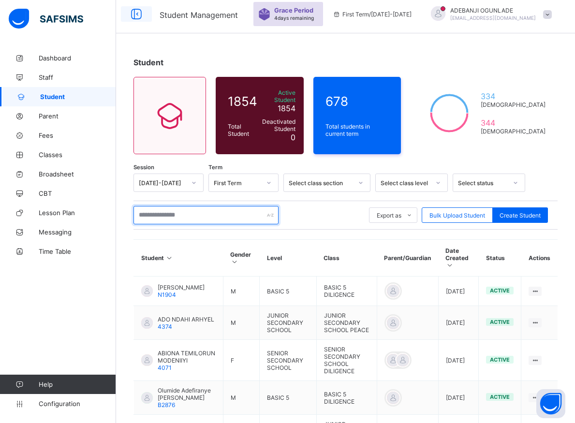
click at [210, 214] on input "text" at bounding box center [206, 215] width 145 height 18
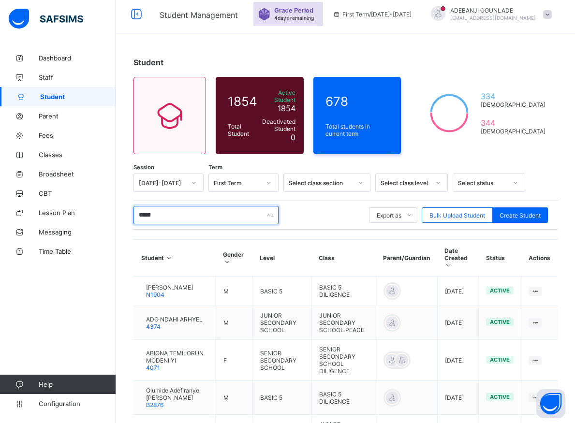
click at [181, 211] on input "*****" at bounding box center [206, 215] width 145 height 18
type input "*****"
click at [327, 213] on div "***** Export as Pdf Report Excel Report Excel Report (LMS) Bulk Upload Student …" at bounding box center [346, 215] width 424 height 18
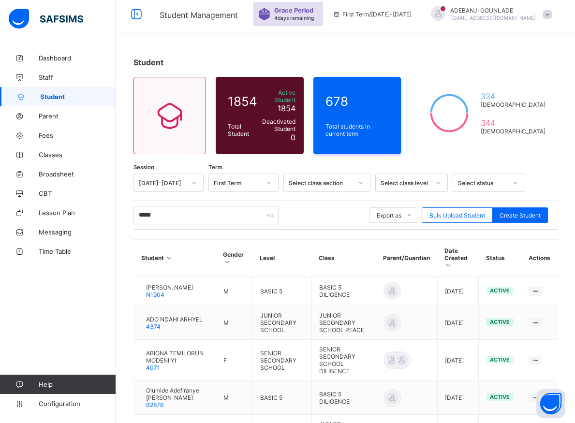
click at [327, 213] on div "***** Export as Pdf Report Excel Report Excel Report (LMS) Bulk Upload Student …" at bounding box center [346, 215] width 424 height 18
click at [401, 283] on td at bounding box center [406, 292] width 61 height 30
click at [173, 211] on input "*****" at bounding box center [206, 215] width 145 height 18
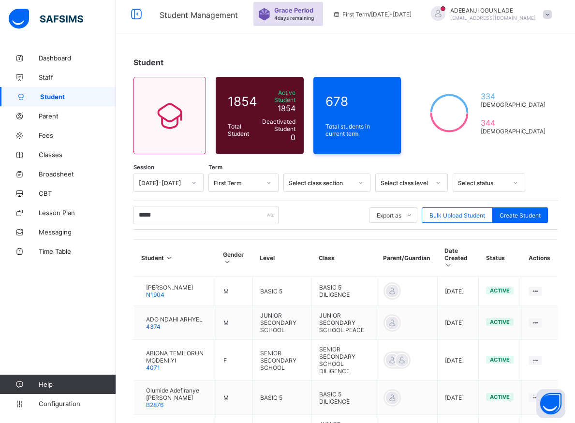
click at [181, 209] on input "*****" at bounding box center [206, 215] width 145 height 18
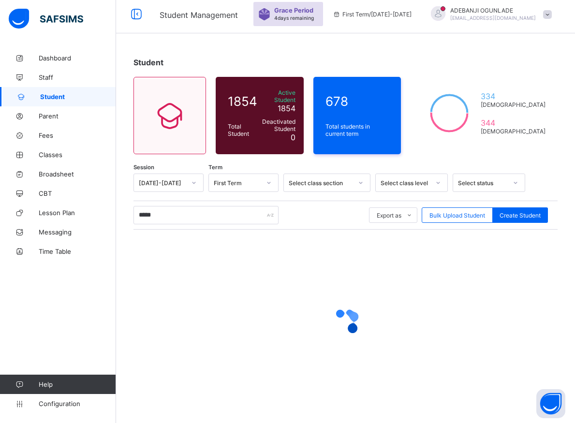
click at [244, 285] on div at bounding box center [346, 322] width 424 height 184
click at [182, 213] on input "*****" at bounding box center [206, 215] width 145 height 18
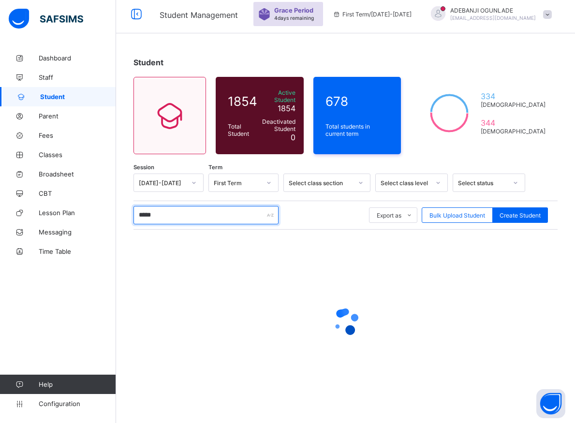
click at [182, 213] on input "*****" at bounding box center [206, 215] width 145 height 18
click at [158, 283] on div at bounding box center [346, 322] width 424 height 184
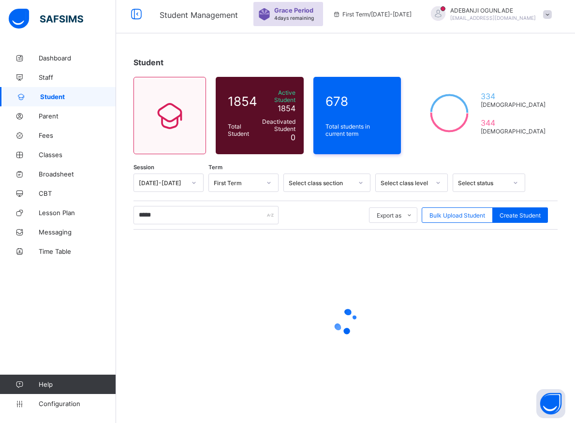
click at [158, 283] on div at bounding box center [346, 322] width 424 height 184
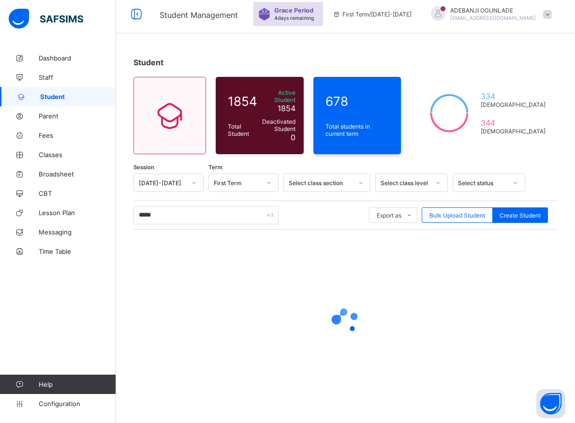
click at [158, 283] on div at bounding box center [346, 322] width 424 height 184
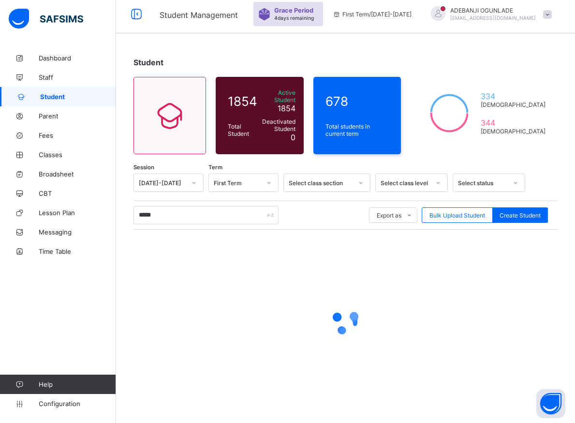
click at [158, 283] on div at bounding box center [346, 322] width 424 height 184
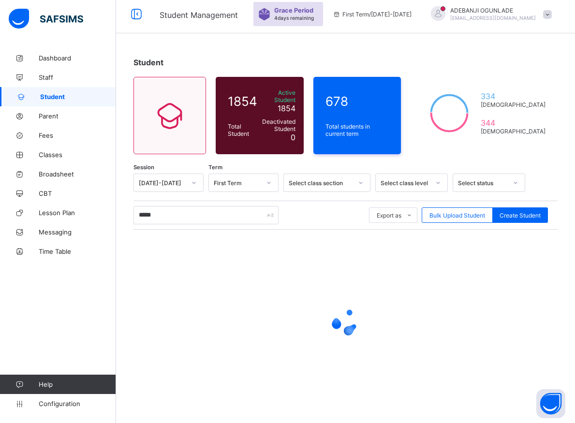
click at [158, 283] on div at bounding box center [346, 322] width 424 height 184
click at [211, 241] on div at bounding box center [346, 322] width 424 height 184
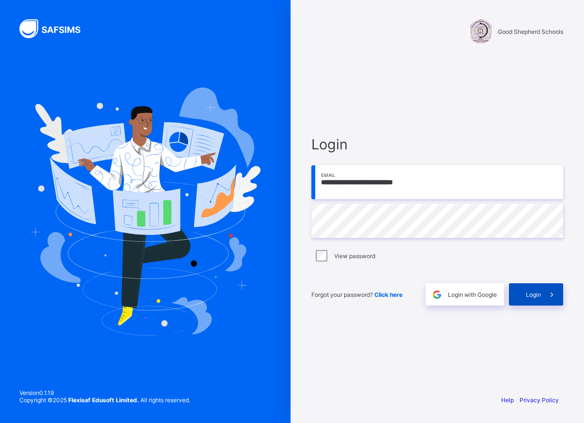
click at [531, 295] on span "Login" at bounding box center [532, 294] width 15 height 7
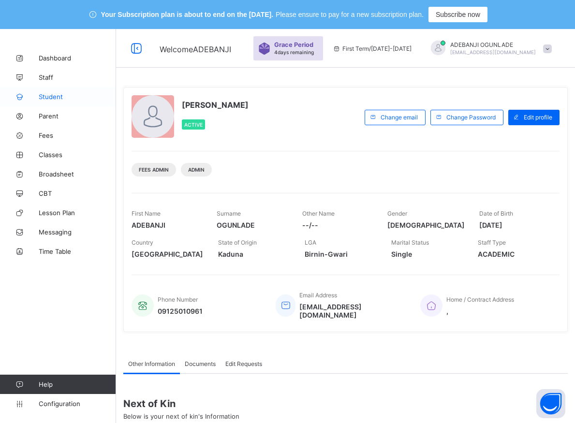
click at [54, 98] on span "Student" at bounding box center [77, 97] width 77 height 8
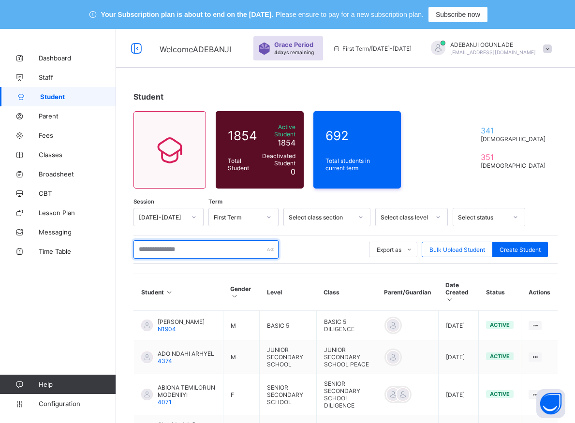
click at [189, 246] on input "text" at bounding box center [206, 249] width 145 height 18
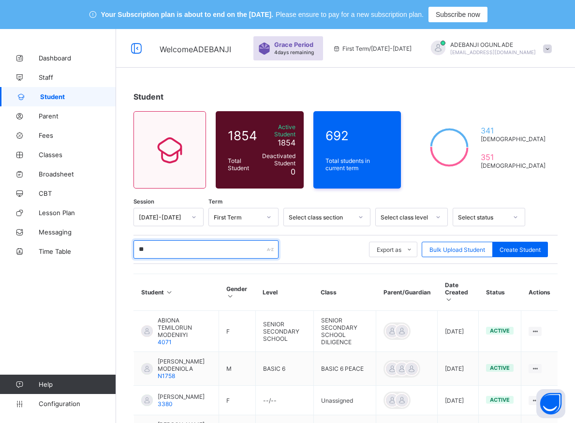
type input "*"
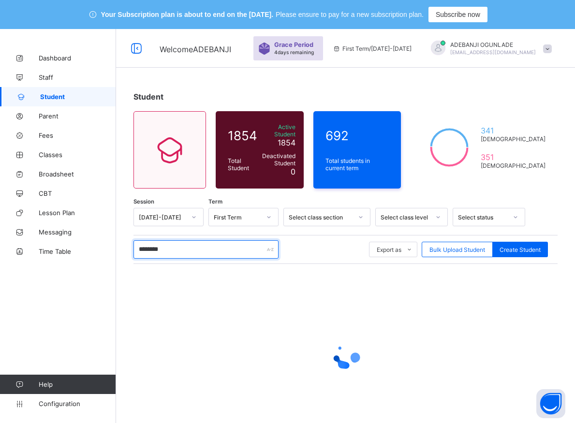
type input "*********"
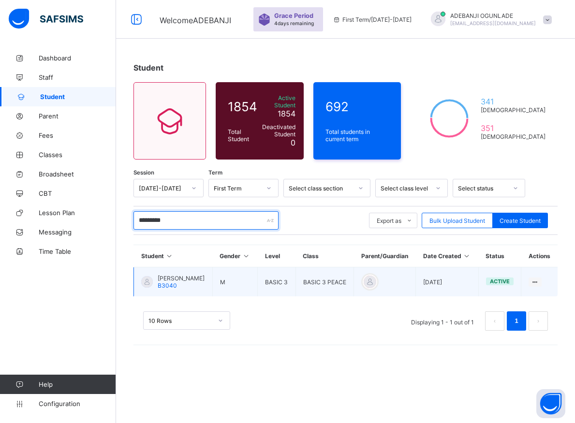
scroll to position [29, 0]
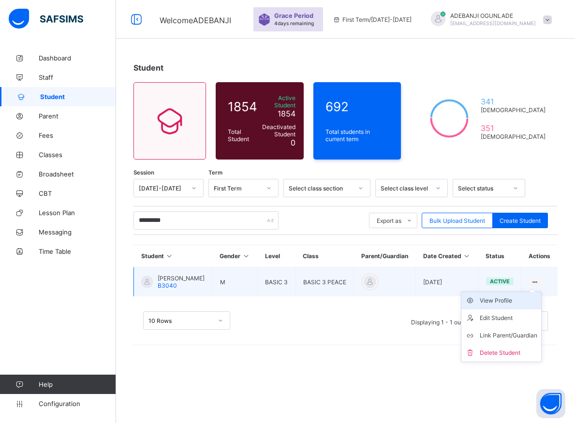
click at [514, 310] on li "View Profile" at bounding box center [502, 300] width 80 height 17
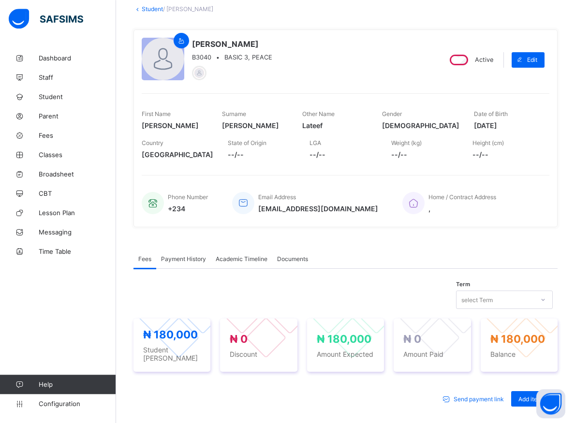
scroll to position [128, 0]
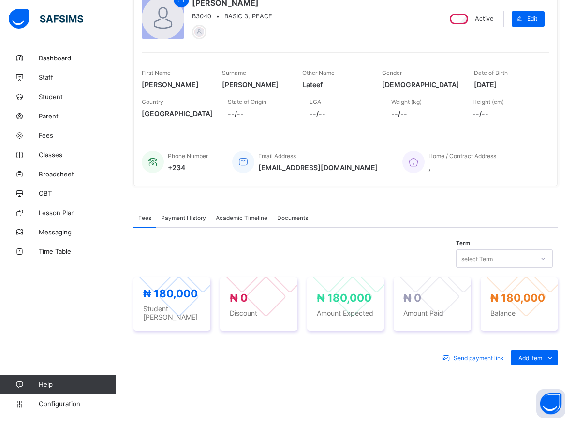
click at [546, 255] on icon at bounding box center [543, 259] width 6 height 10
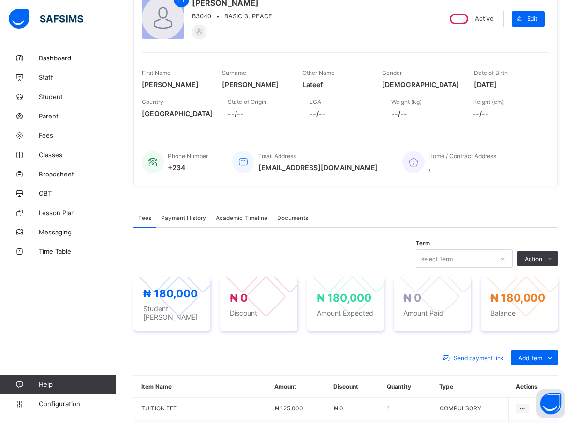
click at [376, 206] on div "Fees Payment History Academic Timeline Documents Fees More Options Term select …" at bounding box center [346, 404] width 424 height 420
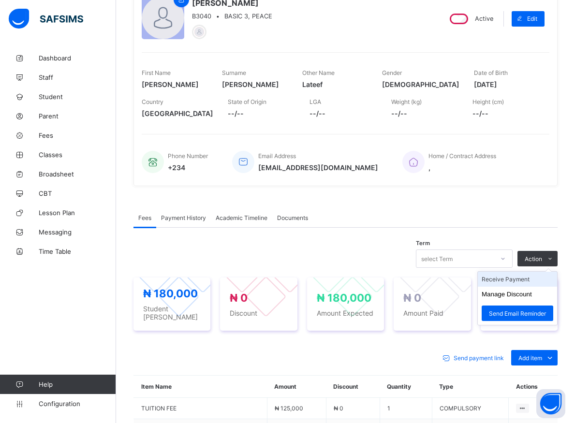
click at [530, 280] on li "Receive Payment" at bounding box center [517, 279] width 79 height 15
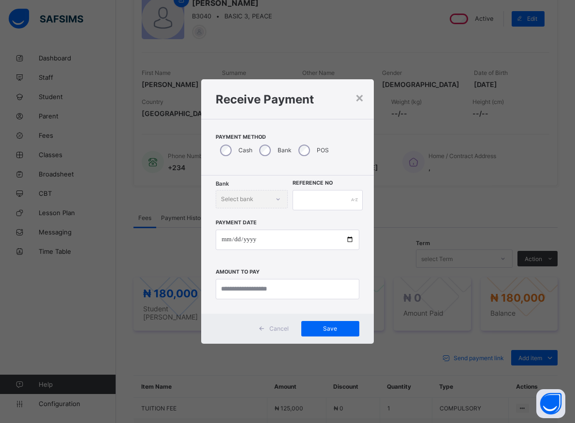
click at [510, 258] on div "× Receive Payment Payment Method Cash Bank POS Bank Select bank Reference No Pa…" at bounding box center [287, 211] width 575 height 423
click at [511, 259] on div "× Receive Payment Payment Method Cash Bank POS Bank Select bank Reference No Pa…" at bounding box center [287, 211] width 575 height 423
click at [366, 97] on div "Receive Payment" at bounding box center [287, 98] width 173 height 39
click at [360, 99] on div "×" at bounding box center [359, 97] width 9 height 16
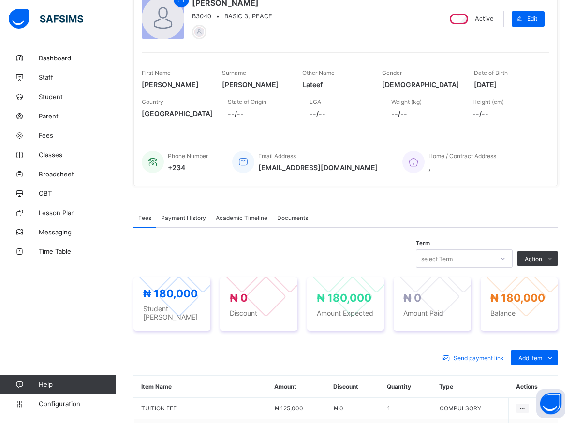
click at [506, 258] on icon at bounding box center [503, 259] width 6 height 10
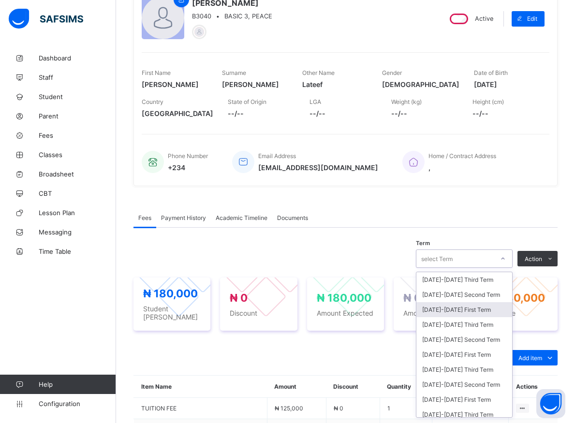
click at [456, 310] on div "[DATE]-[DATE] First Term" at bounding box center [465, 309] width 96 height 15
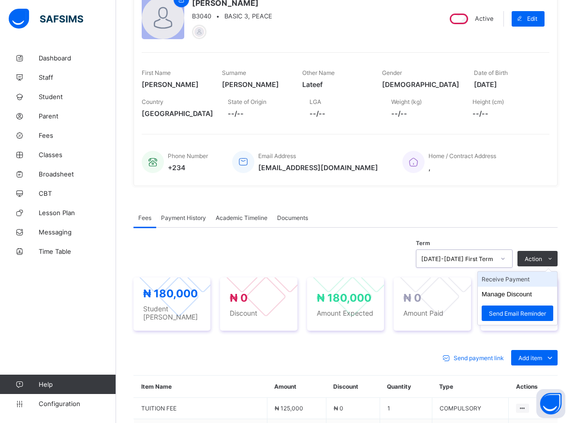
click at [528, 281] on li "Receive Payment" at bounding box center [517, 279] width 79 height 15
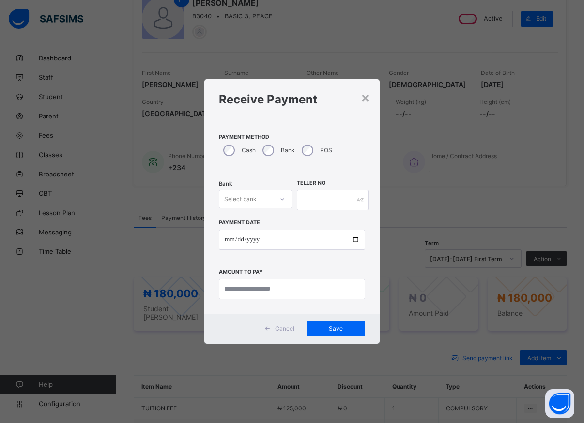
click at [279, 199] on div at bounding box center [282, 199] width 16 height 15
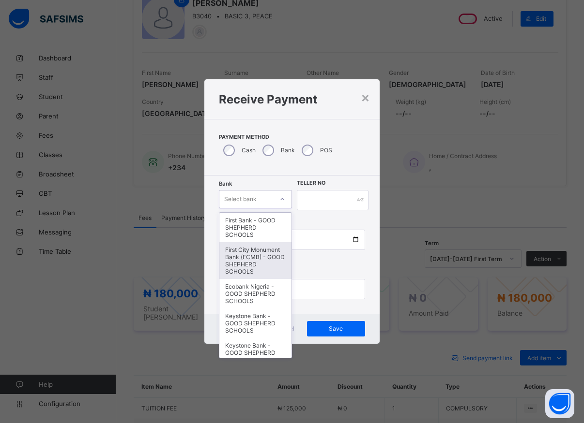
click at [250, 263] on div "First City Monument Bank (FCMB) - GOOD SHEPHERD SCHOOLS" at bounding box center [255, 260] width 72 height 37
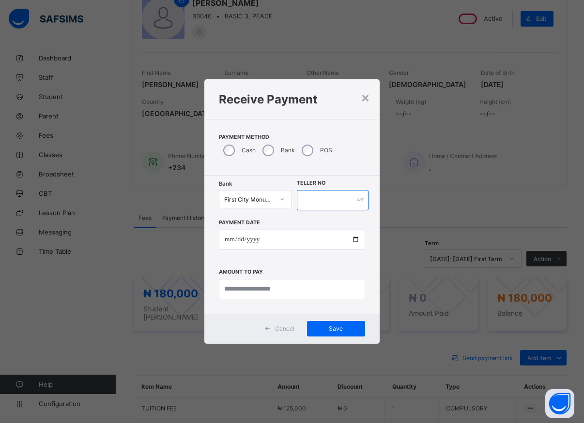
click at [326, 205] on input "text" at bounding box center [333, 200] width 72 height 20
type input "*****"
click at [357, 240] on input "date" at bounding box center [292, 240] width 146 height 20
type input "**********"
click at [274, 291] on input "currency" at bounding box center [292, 289] width 146 height 20
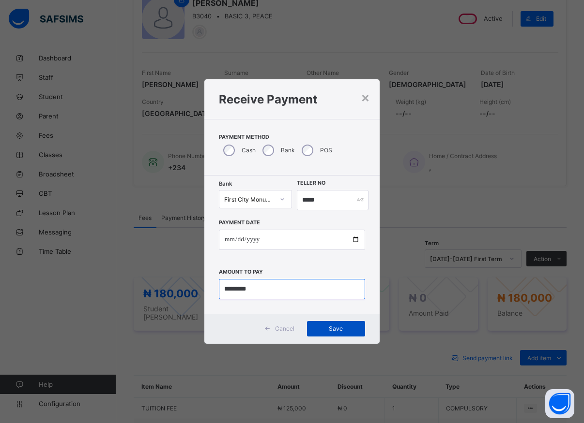
type input "*********"
click at [334, 331] on span "Save" at bounding box center [336, 328] width 44 height 7
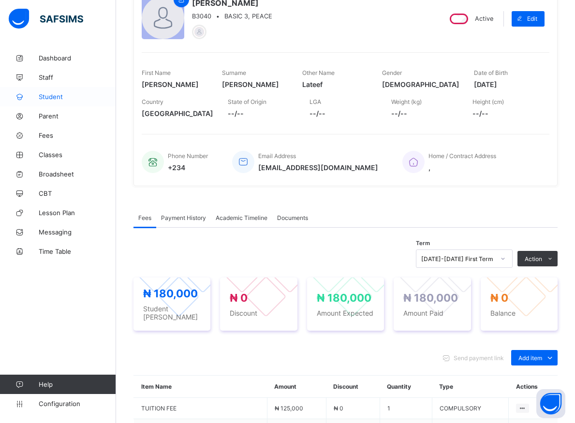
click at [50, 97] on span "Student" at bounding box center [77, 97] width 77 height 8
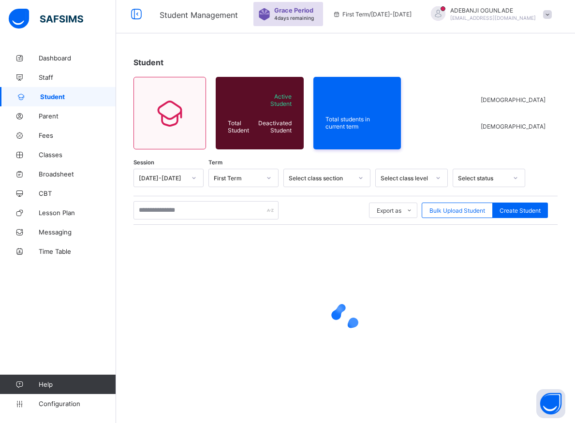
scroll to position [34, 0]
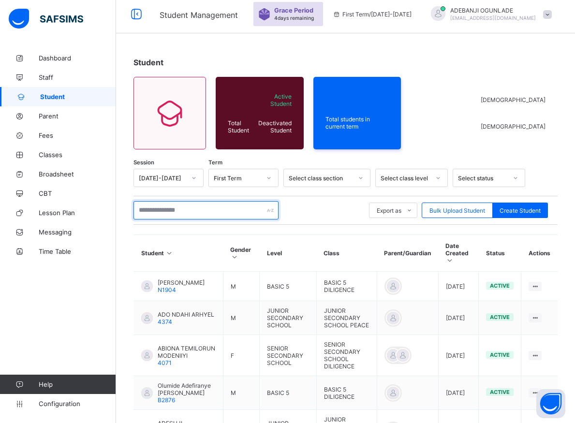
click at [156, 211] on input "text" at bounding box center [206, 210] width 145 height 18
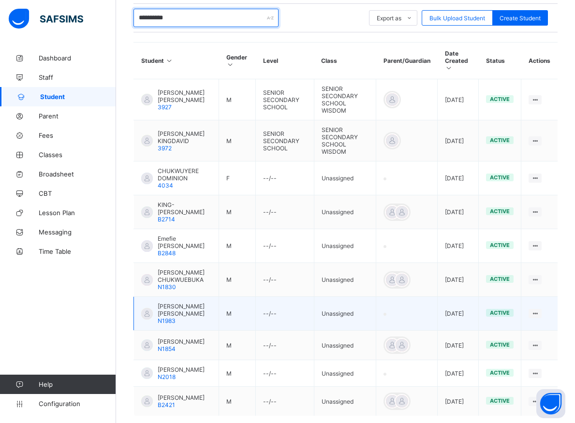
scroll to position [281, 0]
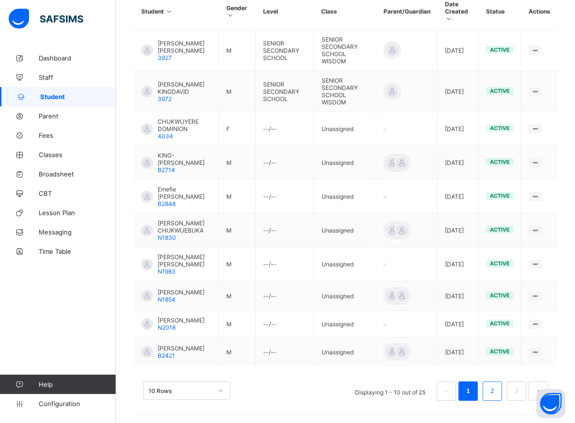
type input "**********"
click at [497, 398] on link "2" at bounding box center [492, 391] width 9 height 13
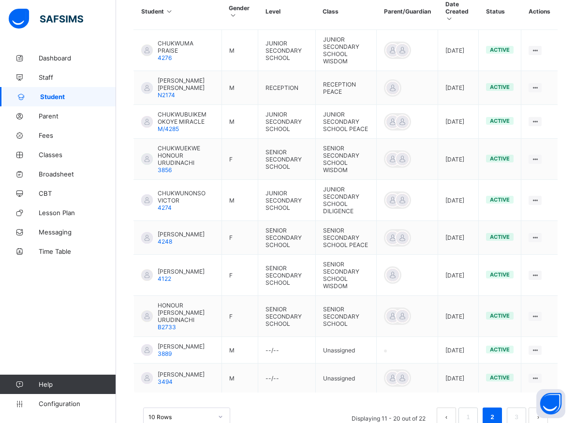
scroll to position [316, 0]
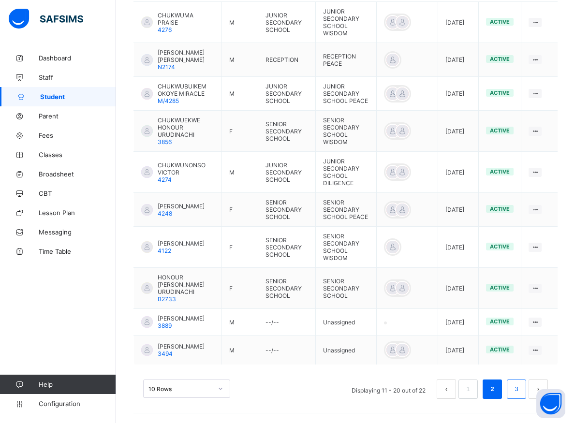
click at [521, 391] on link "3" at bounding box center [516, 389] width 9 height 13
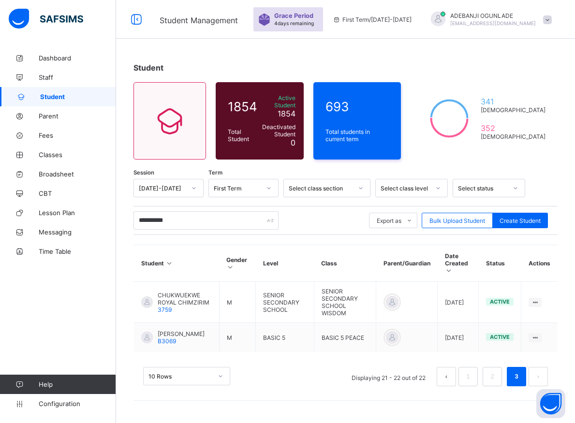
scroll to position [29, 0]
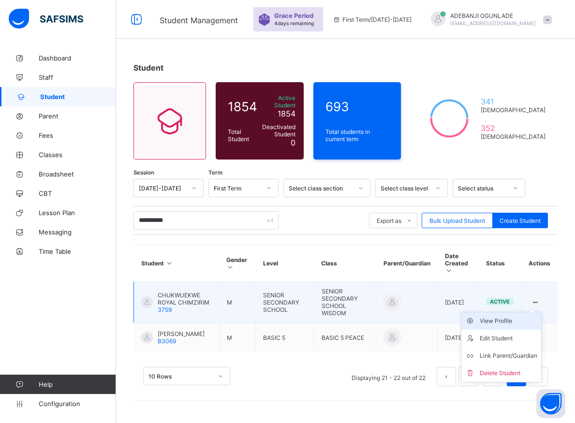
click at [523, 316] on div "View Profile" at bounding box center [509, 321] width 58 height 10
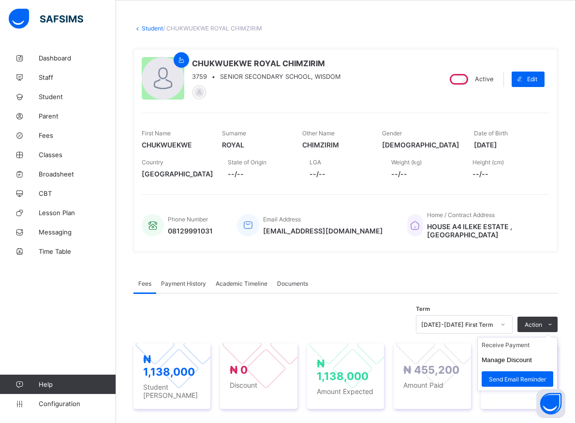
scroll to position [177, 0]
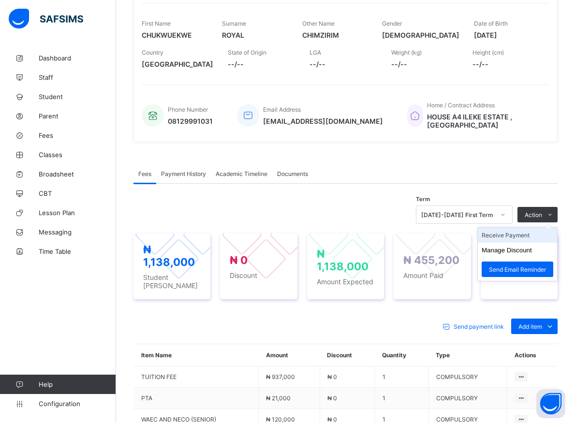
click at [523, 239] on li "Receive Payment" at bounding box center [517, 235] width 79 height 15
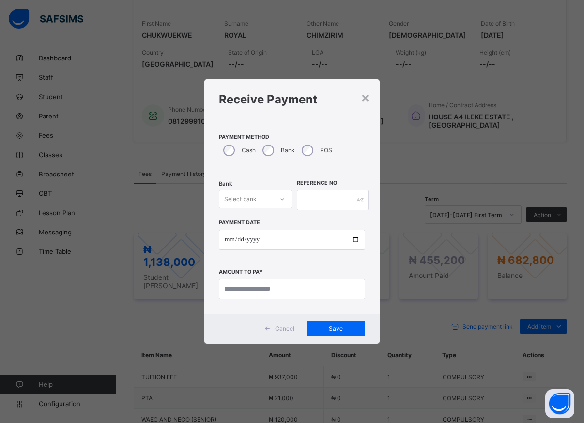
click at [280, 199] on icon at bounding box center [282, 200] width 6 height 10
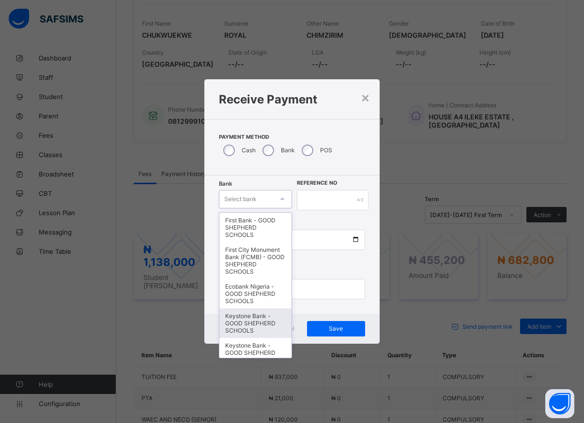
click at [245, 336] on div "Keystone Bank - GOOD SHEPHERD SCHOOLS" at bounding box center [255, 324] width 72 height 30
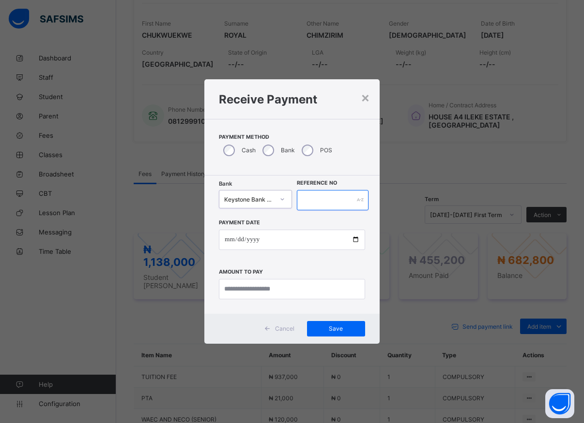
click at [307, 204] on input "text" at bounding box center [333, 200] width 72 height 20
type input "*****"
click at [352, 241] on input "date" at bounding box center [292, 240] width 146 height 20
type input "**********"
click at [294, 300] on div "**********" at bounding box center [291, 245] width 175 height 138
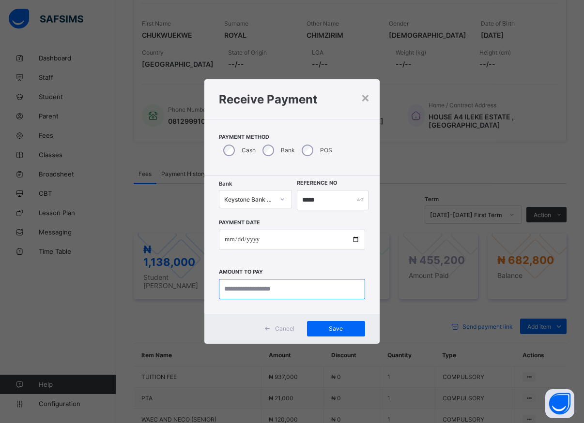
click at [292, 291] on input "currency" at bounding box center [292, 289] width 146 height 20
type input "*********"
click at [336, 330] on span "Save" at bounding box center [336, 328] width 44 height 7
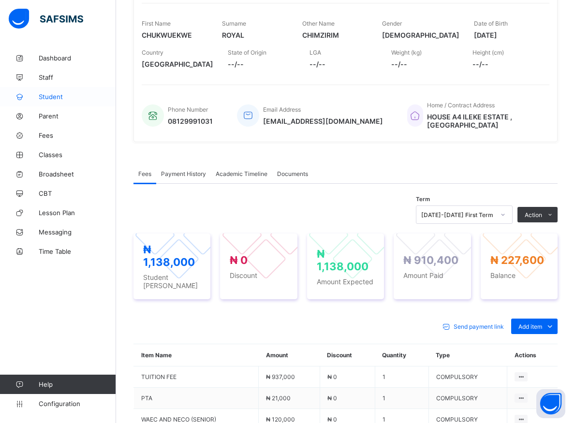
click at [57, 98] on span "Student" at bounding box center [77, 97] width 77 height 8
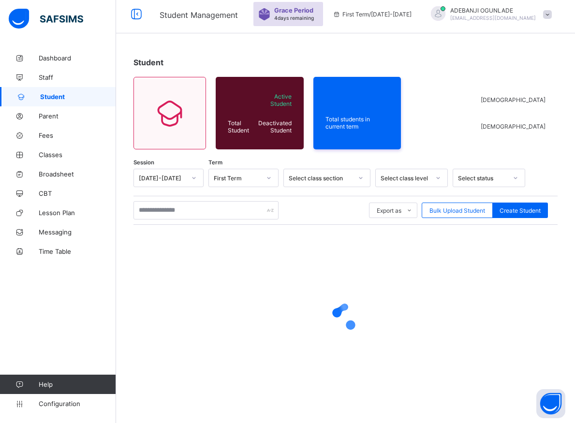
scroll to position [34, 0]
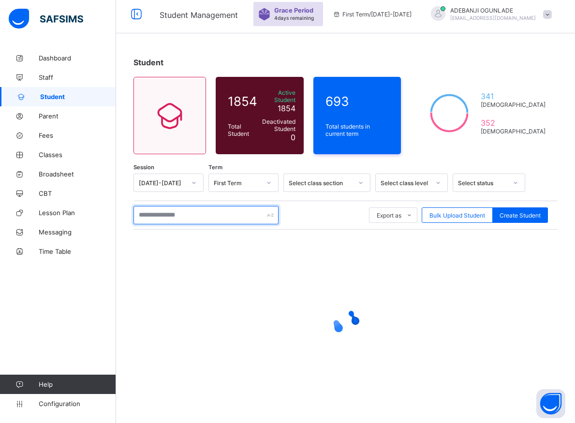
click at [203, 210] on input "text" at bounding box center [206, 215] width 145 height 18
type input "*******"
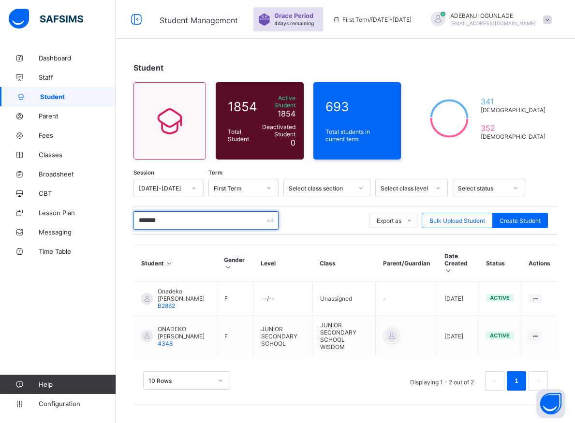
scroll to position [29, 0]
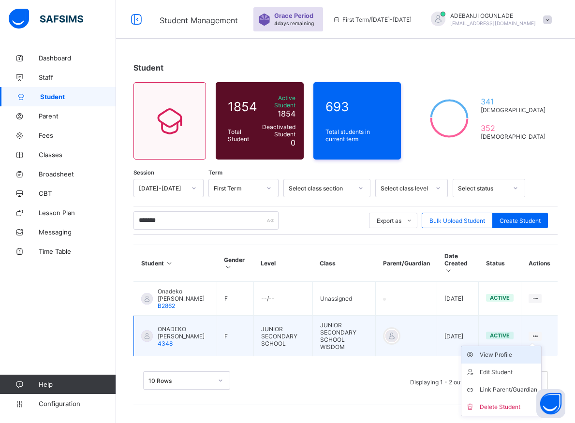
click at [499, 350] on div "View Profile" at bounding box center [509, 355] width 58 height 10
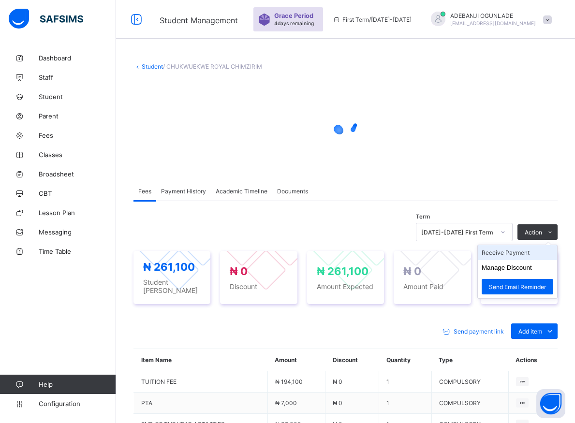
click at [515, 252] on li "Receive Payment" at bounding box center [517, 252] width 79 height 15
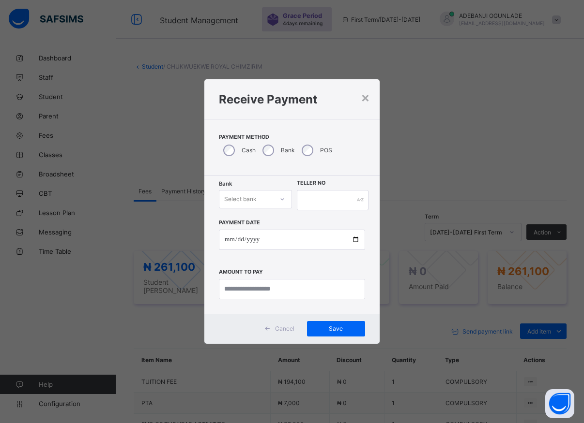
click at [281, 201] on icon at bounding box center [282, 200] width 6 height 10
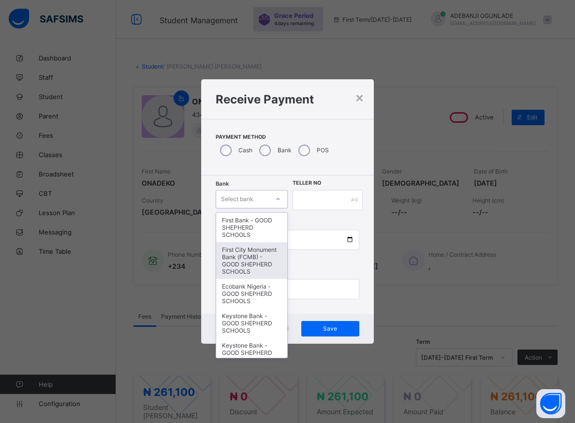
click at [245, 269] on div "First City Monument Bank (FCMB) - GOOD SHEPHERD SCHOOLS" at bounding box center [251, 260] width 71 height 37
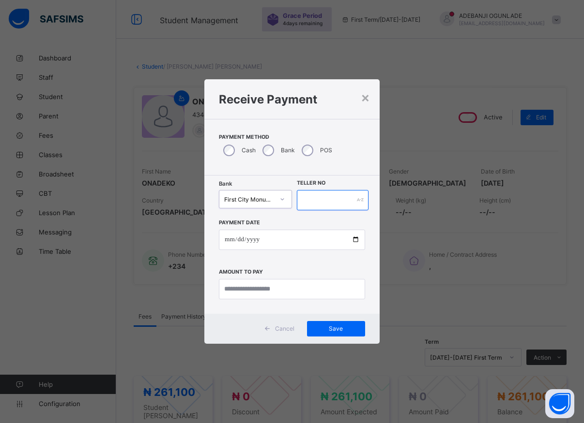
click at [307, 199] on input "text" at bounding box center [333, 200] width 72 height 20
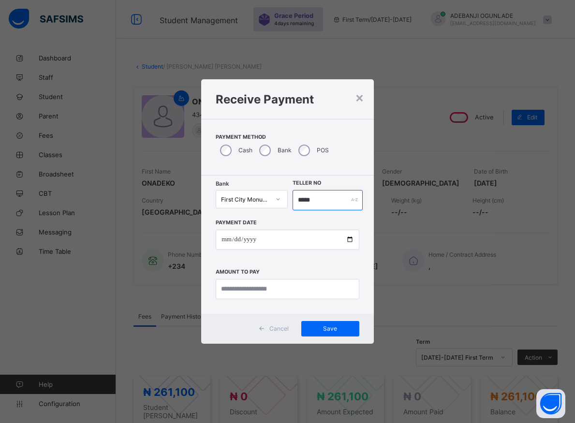
type input "*****"
click at [351, 240] on input "date" at bounding box center [288, 240] width 144 height 20
type input "**********"
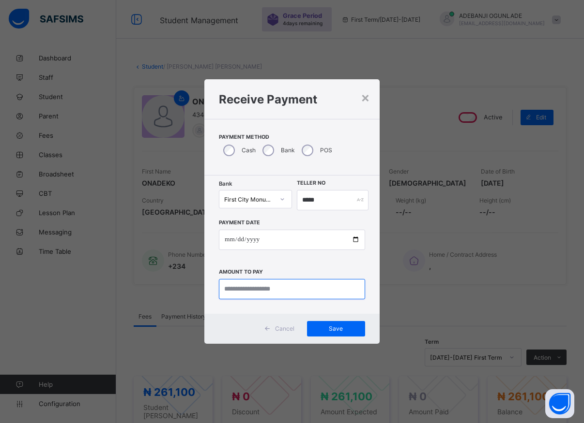
click at [255, 289] on input "currency" at bounding box center [292, 289] width 146 height 20
type input "*********"
click at [340, 327] on span "Save" at bounding box center [336, 328] width 44 height 7
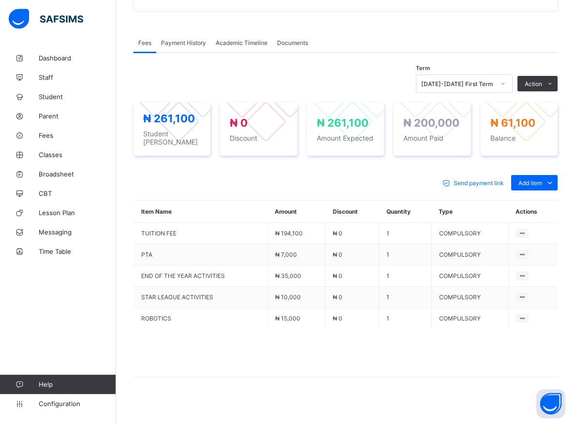
scroll to position [306, 0]
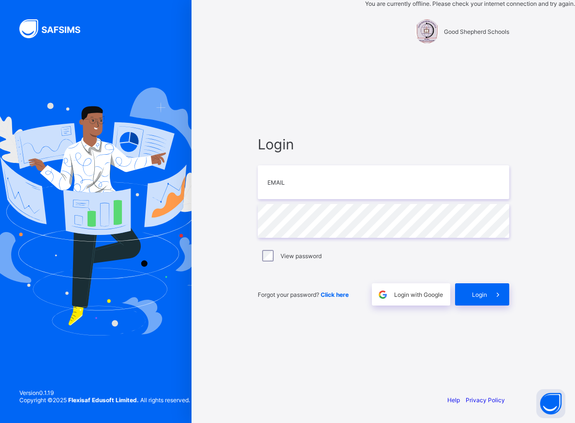
type input "**********"
